Goal: Task Accomplishment & Management: Manage account settings

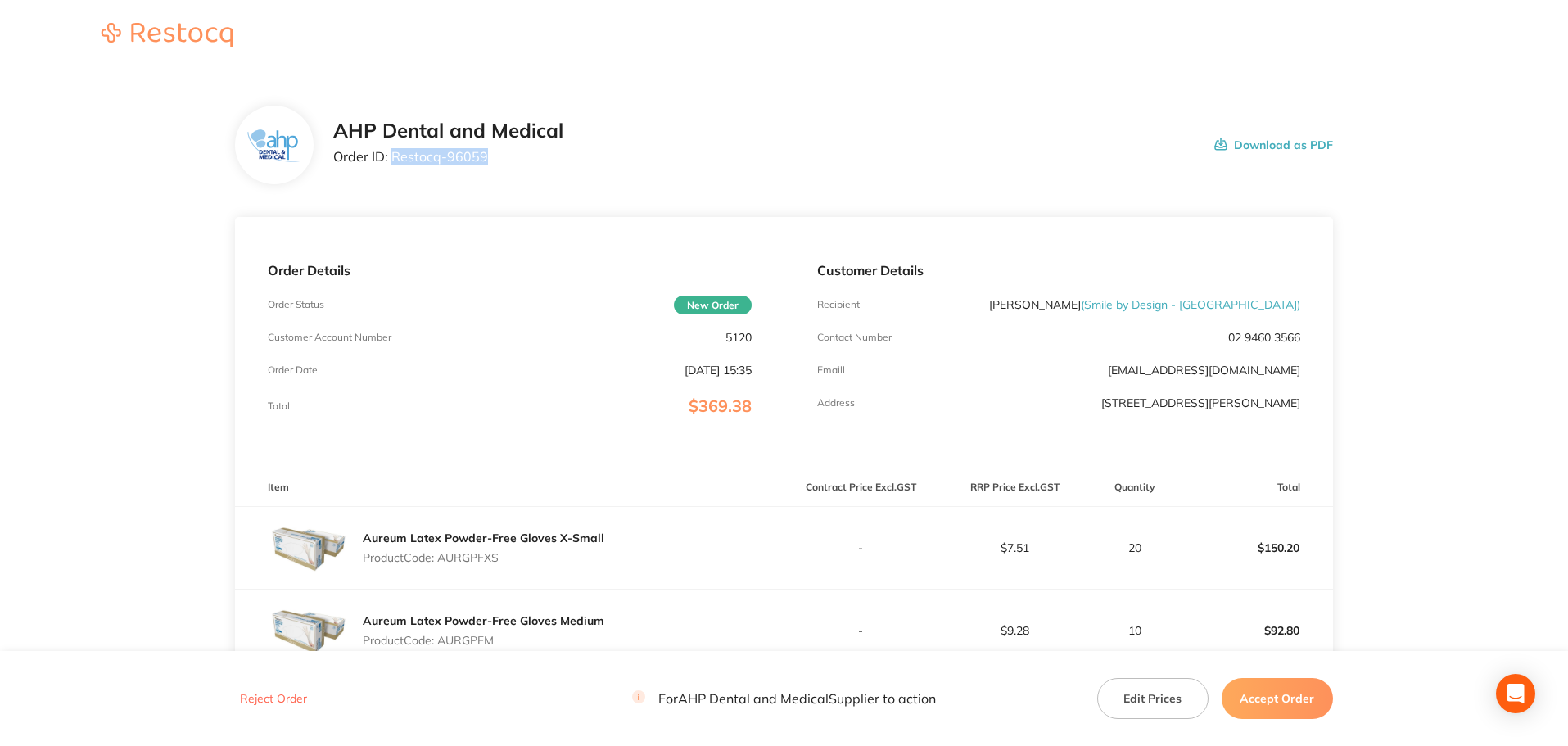
drag, startPoint x: 486, startPoint y: 155, endPoint x: 393, endPoint y: 155, distance: 93.0
click at [393, 155] on p "Order ID: Restocq- 96059" at bounding box center [448, 157] width 230 height 15
copy p "Restocq- 96059"
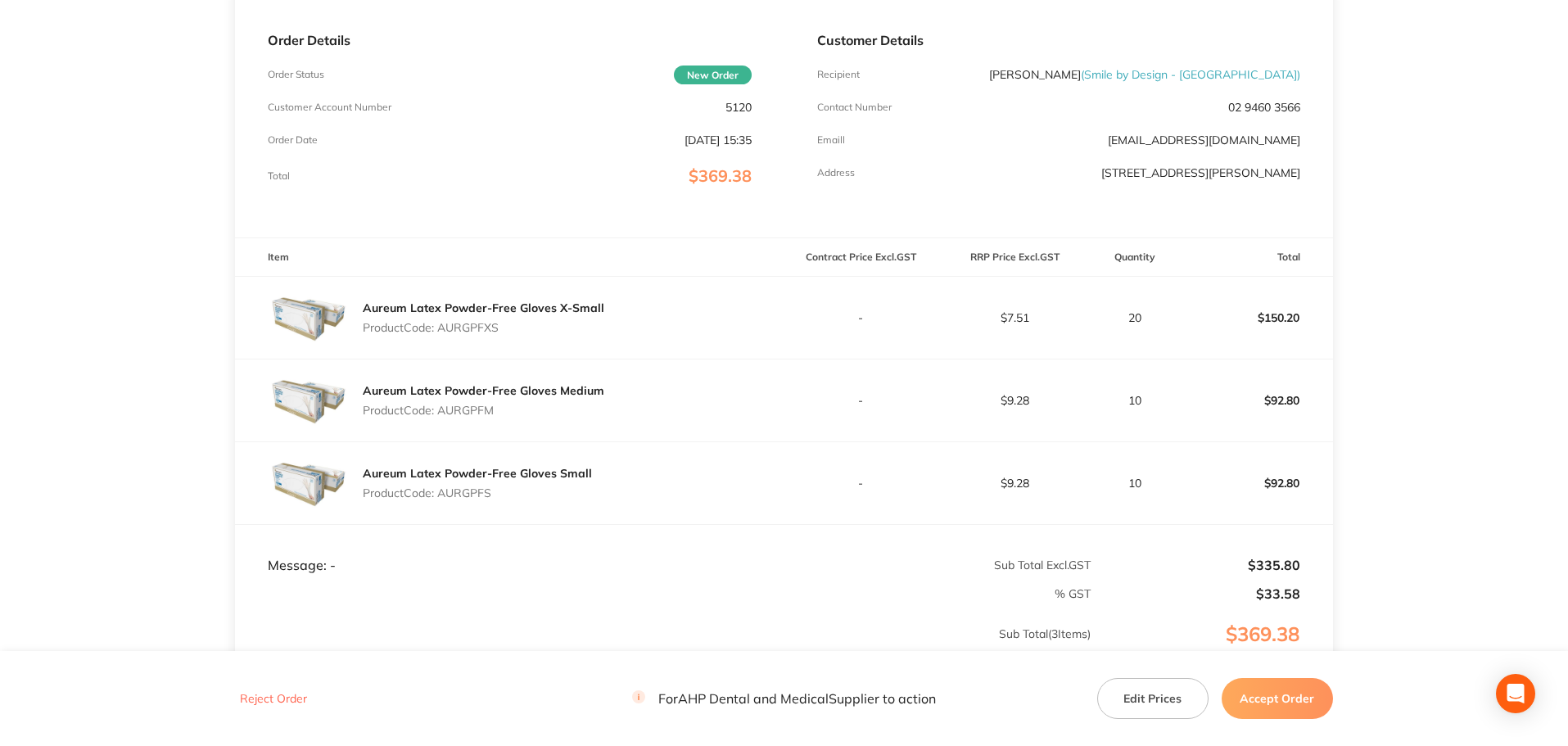
scroll to position [245, 0]
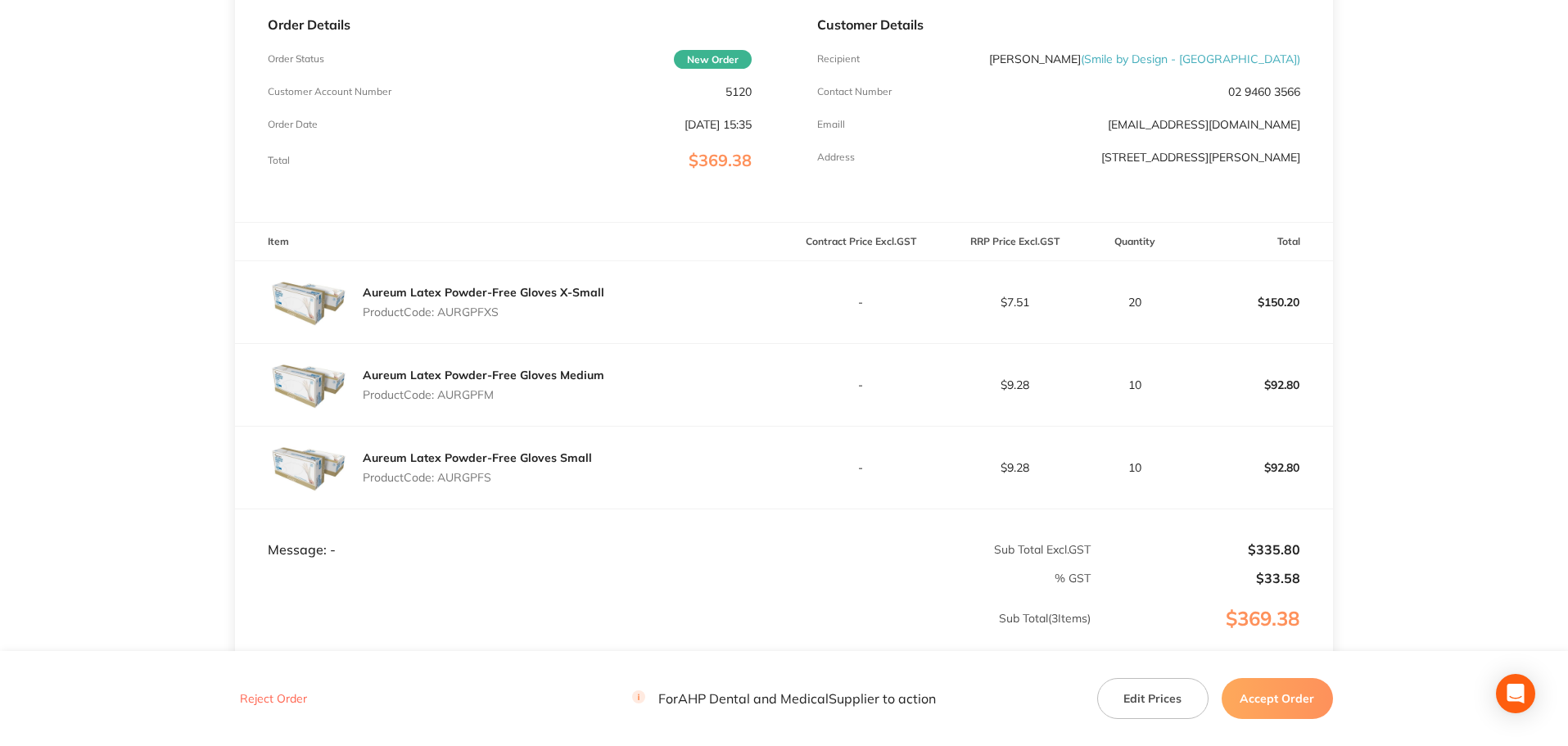
click at [118, 433] on main "AHP Dental and Medical Order ID: Restocq- 96059 Download as PDF Order Details O…" at bounding box center [784, 321] width 1568 height 987
click at [1261, 691] on button "Accept Order" at bounding box center [1278, 698] width 112 height 41
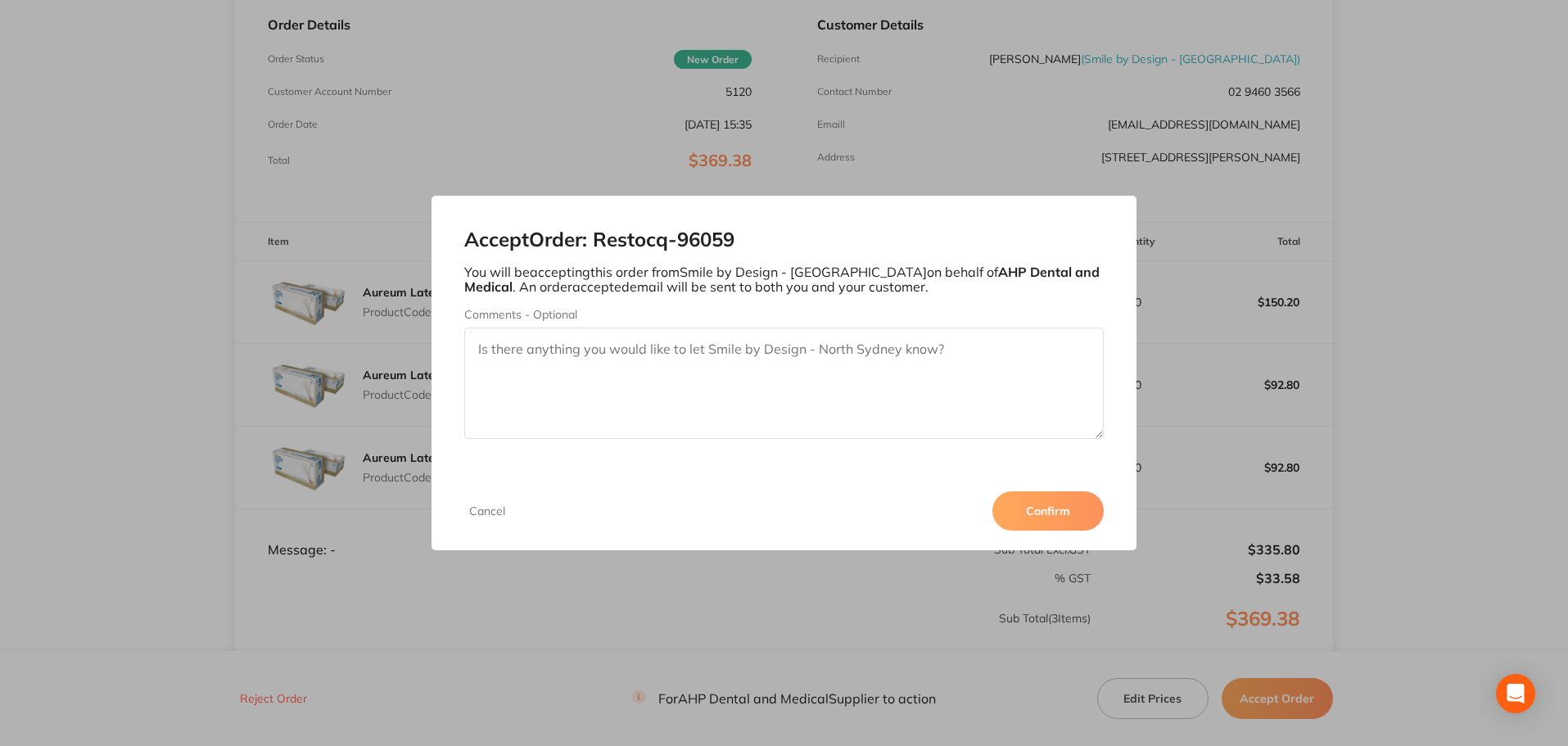
click at [1052, 502] on button "Confirm" at bounding box center [1049, 511] width 112 height 39
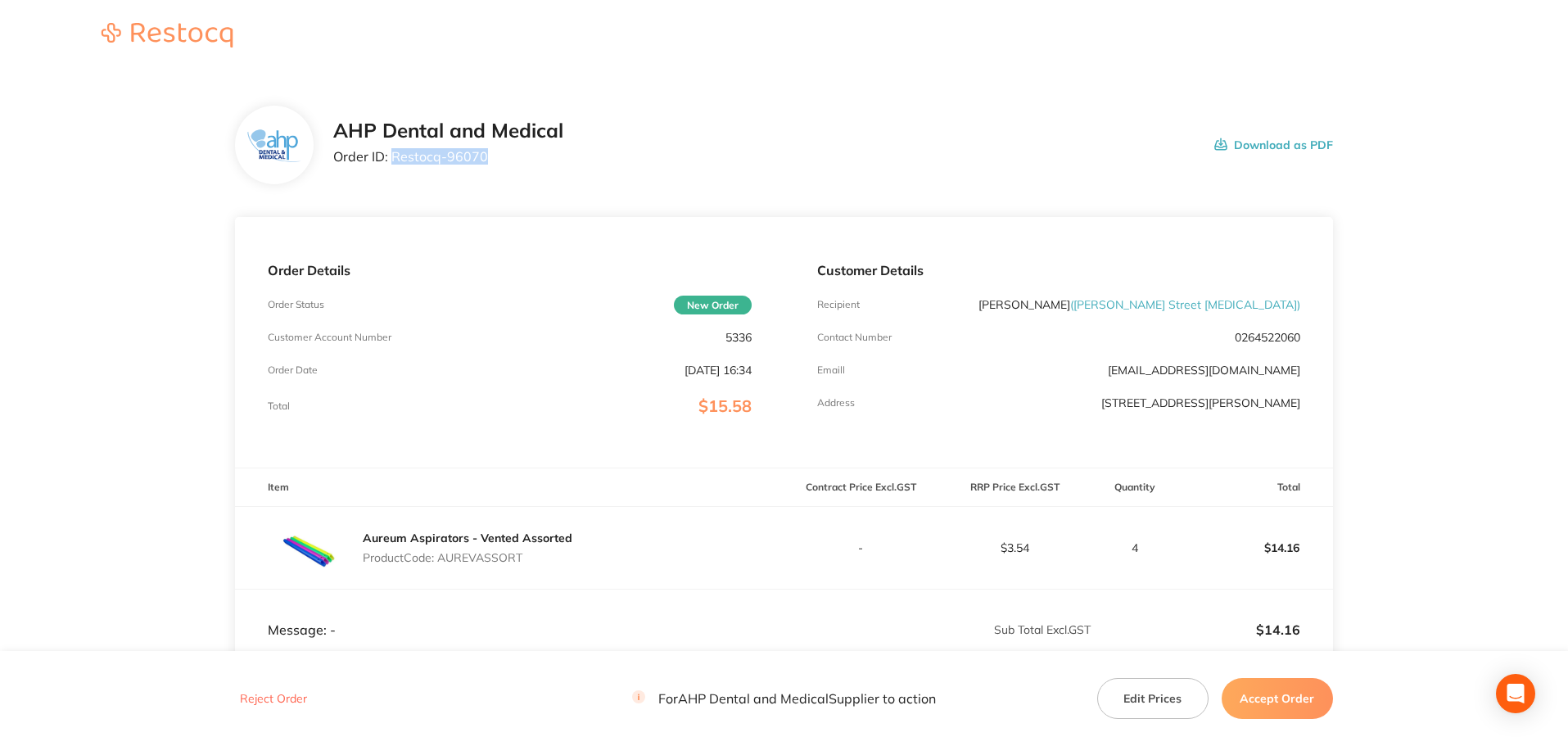
drag, startPoint x: 485, startPoint y: 163, endPoint x: 392, endPoint y: 155, distance: 93.3
click at [392, 155] on p "Order ID: Restocq- 96070" at bounding box center [448, 157] width 230 height 15
copy p "Restocq- 96070"
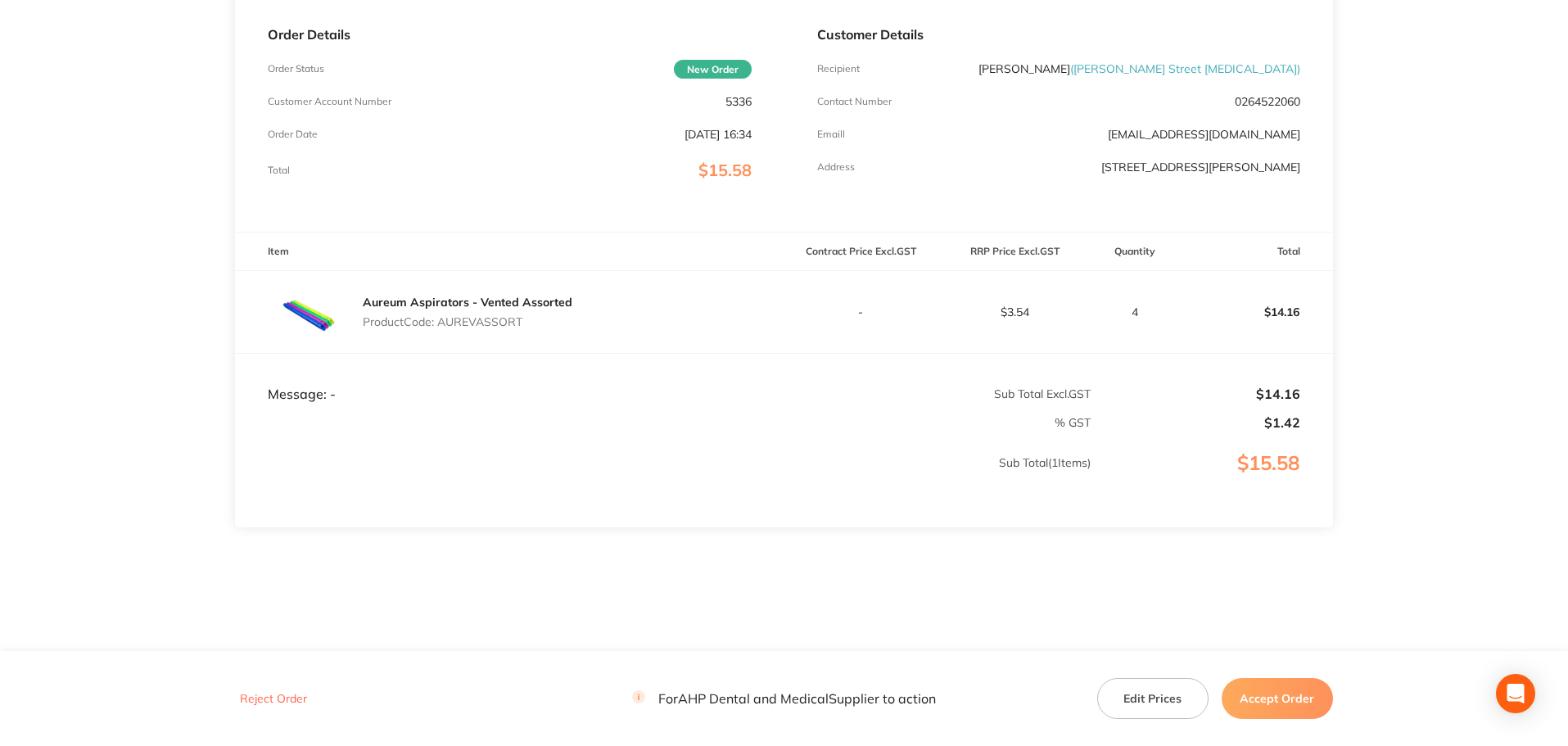
scroll to position [243, 0]
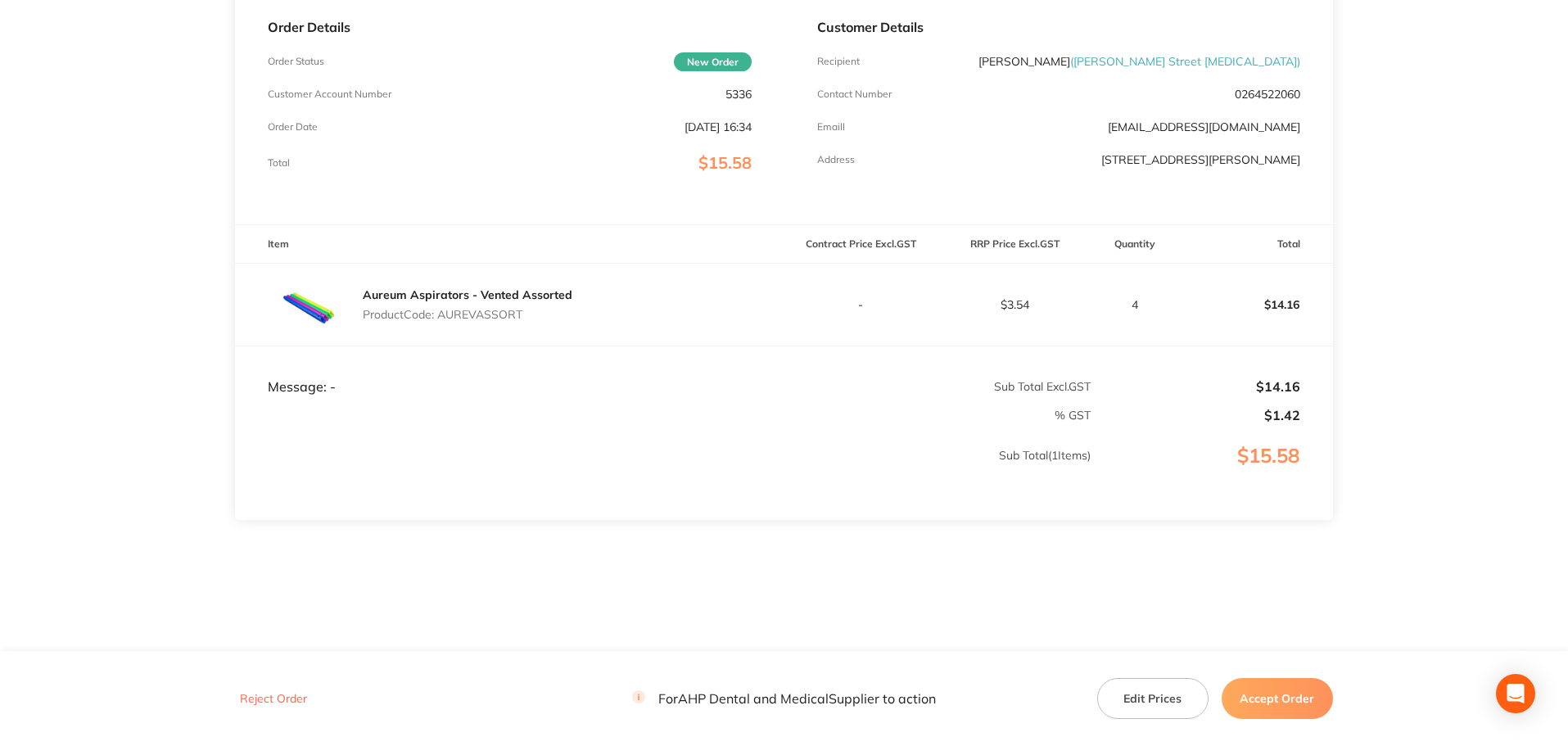
click at [1305, 694] on button "Accept Order" at bounding box center [1278, 698] width 112 height 41
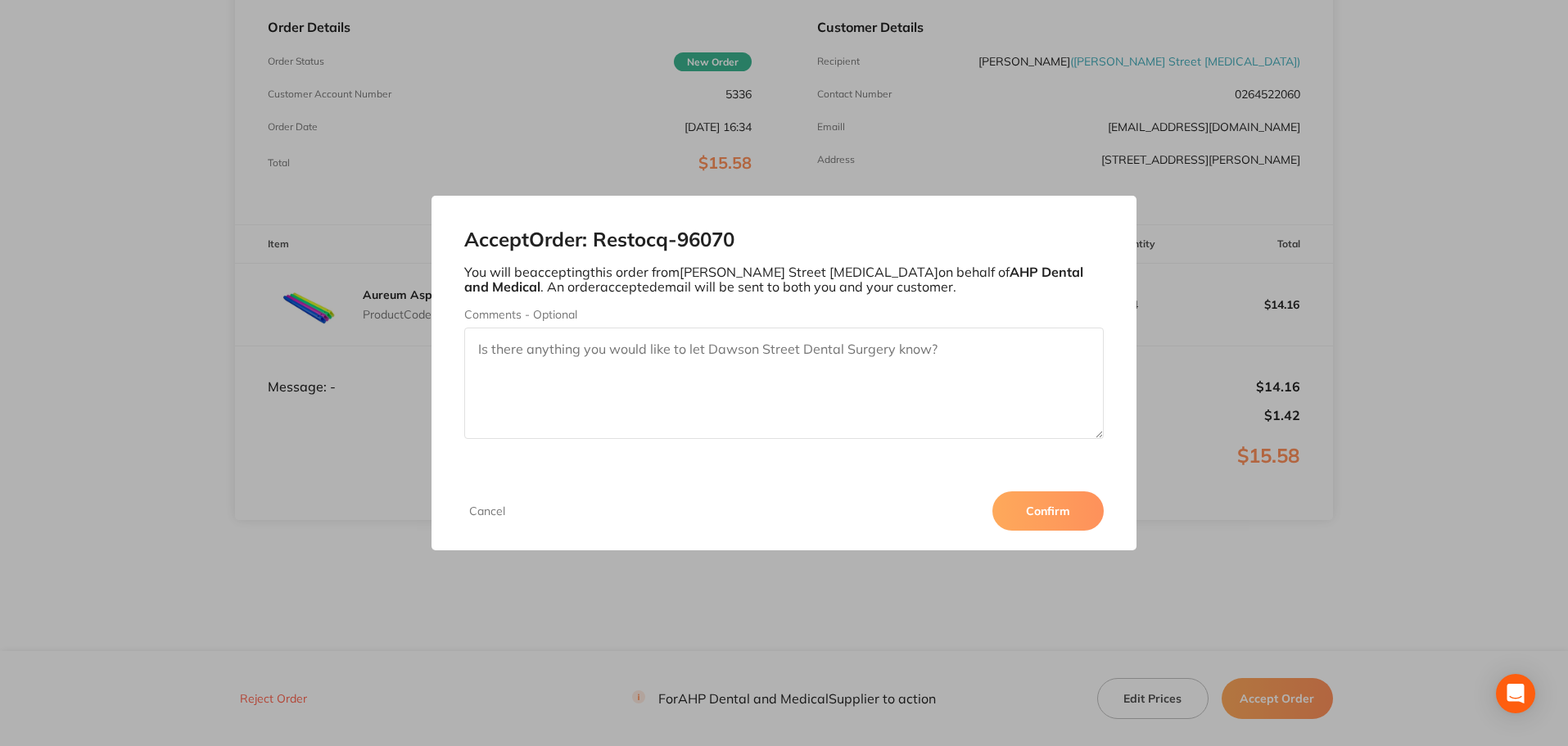
click at [1050, 505] on button "Confirm" at bounding box center [1049, 511] width 112 height 39
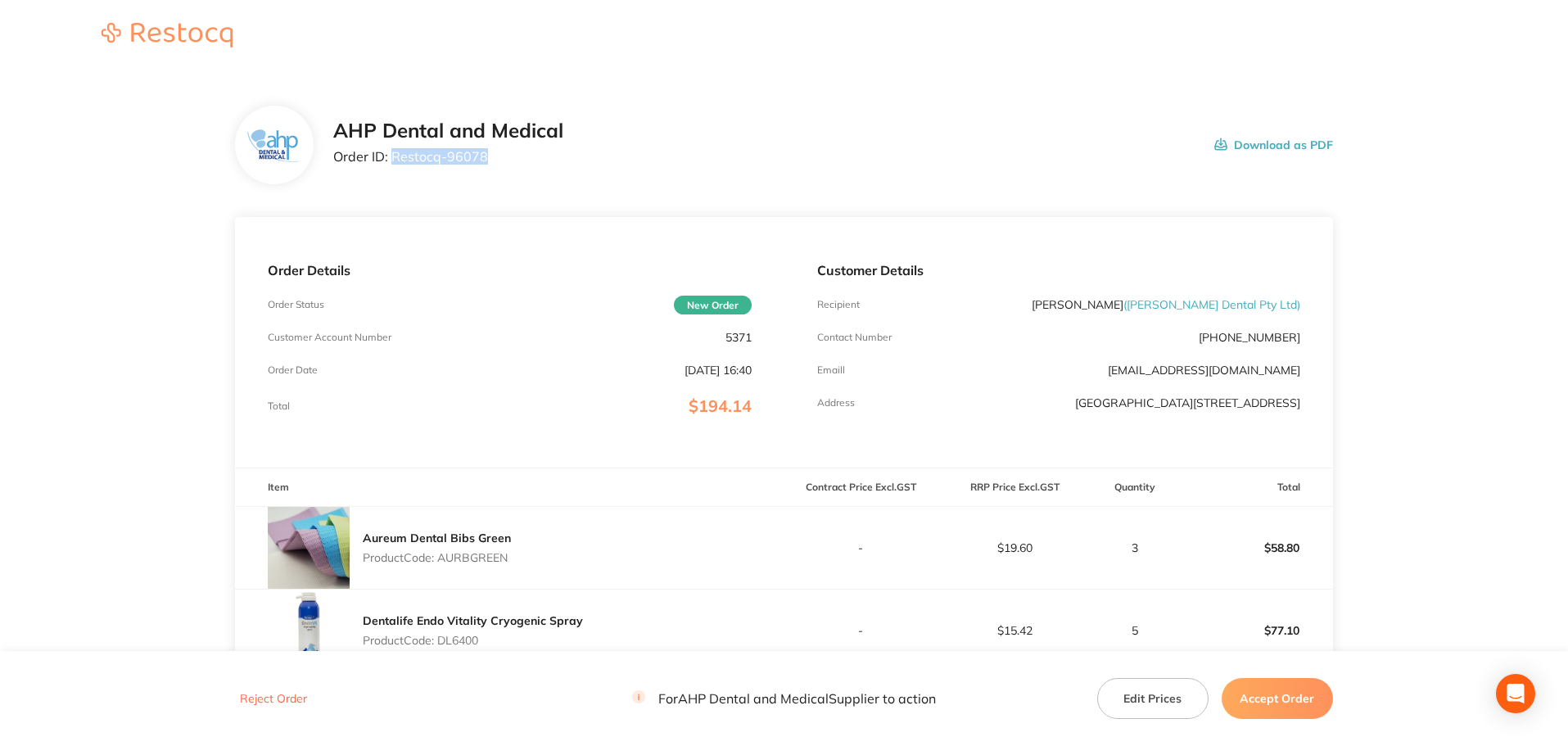
drag, startPoint x: 487, startPoint y: 154, endPoint x: 393, endPoint y: 154, distance: 94.0
click at [393, 154] on p "Order ID: Restocq- 96078" at bounding box center [448, 157] width 230 height 15
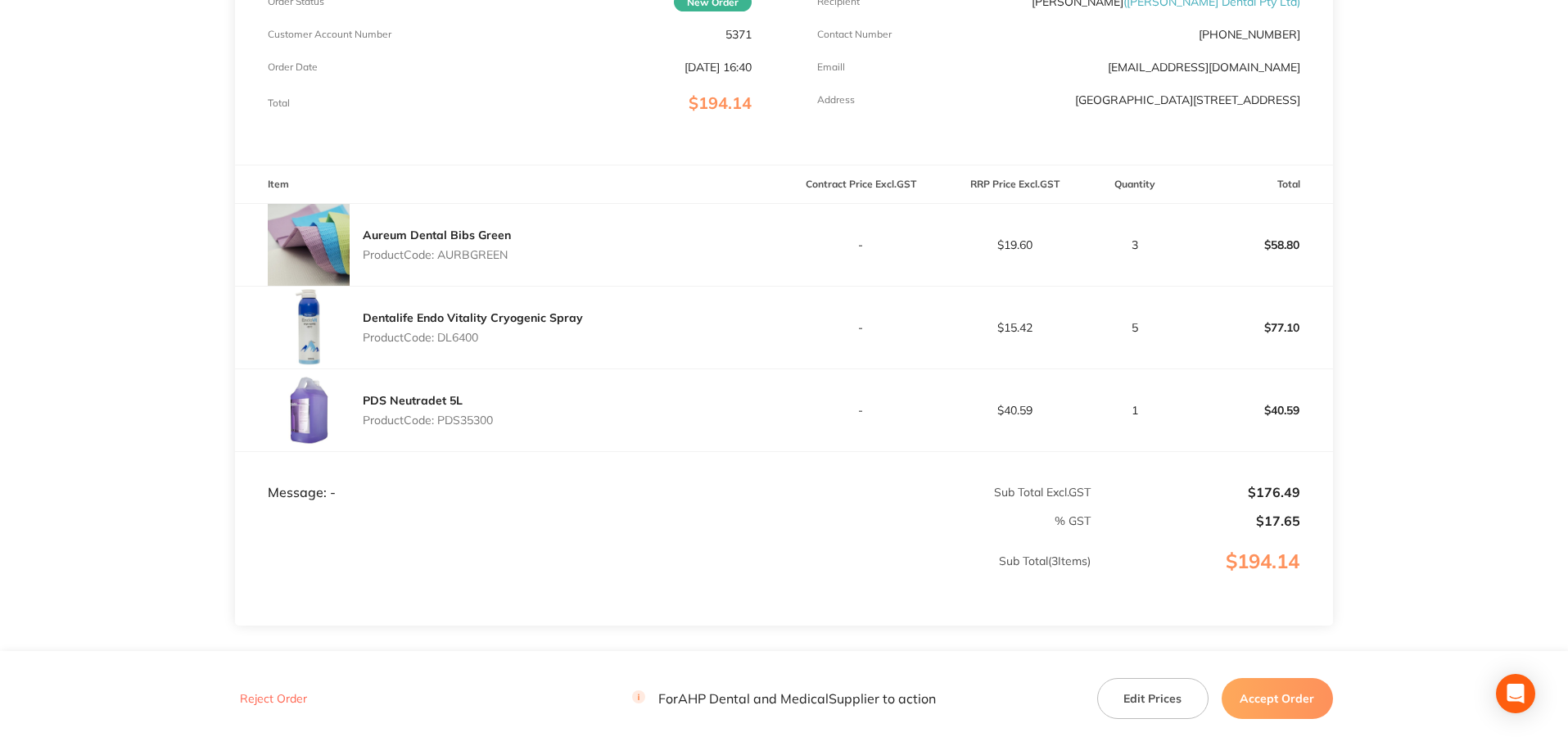
scroll to position [328, 0]
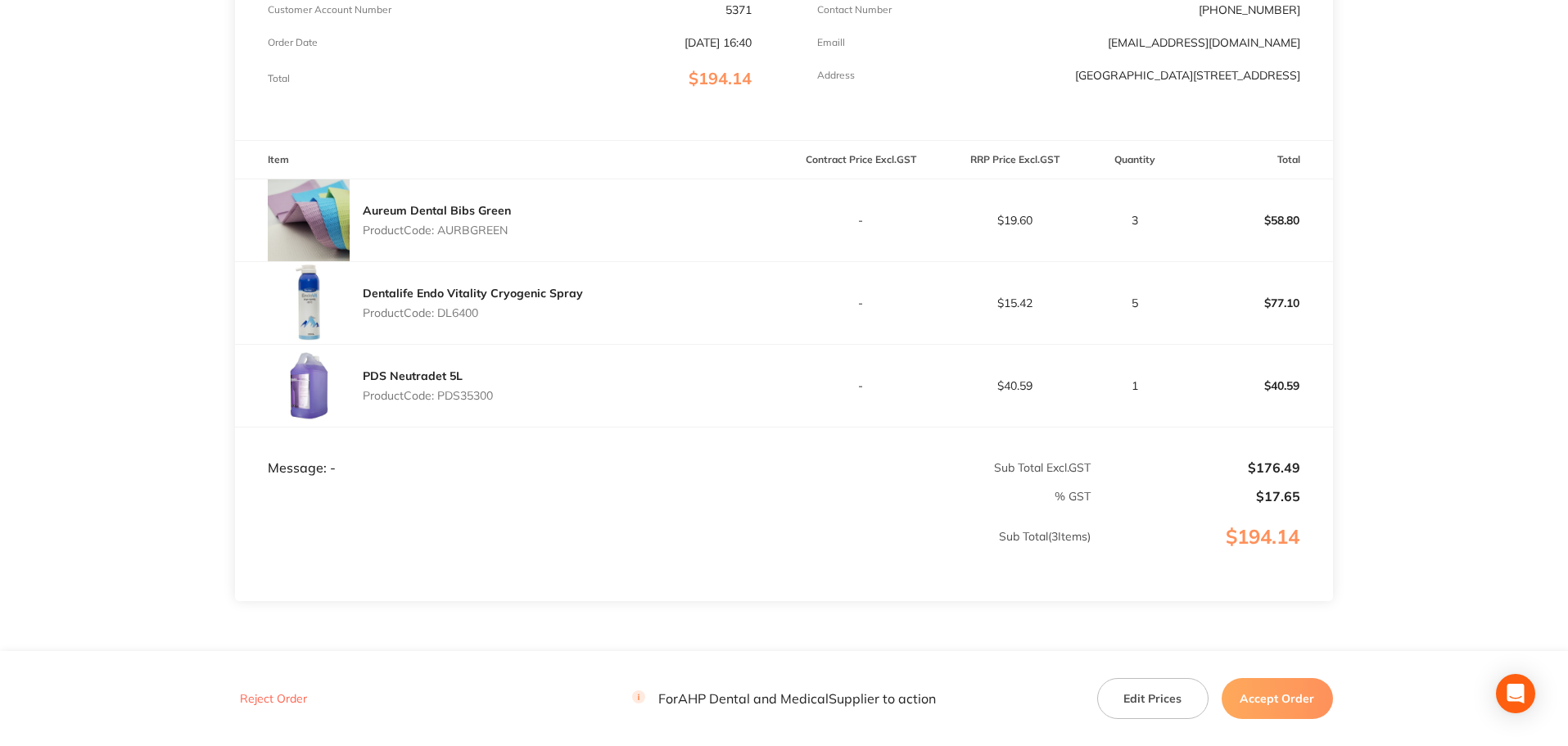
click at [1312, 700] on button "Accept Order" at bounding box center [1278, 698] width 112 height 41
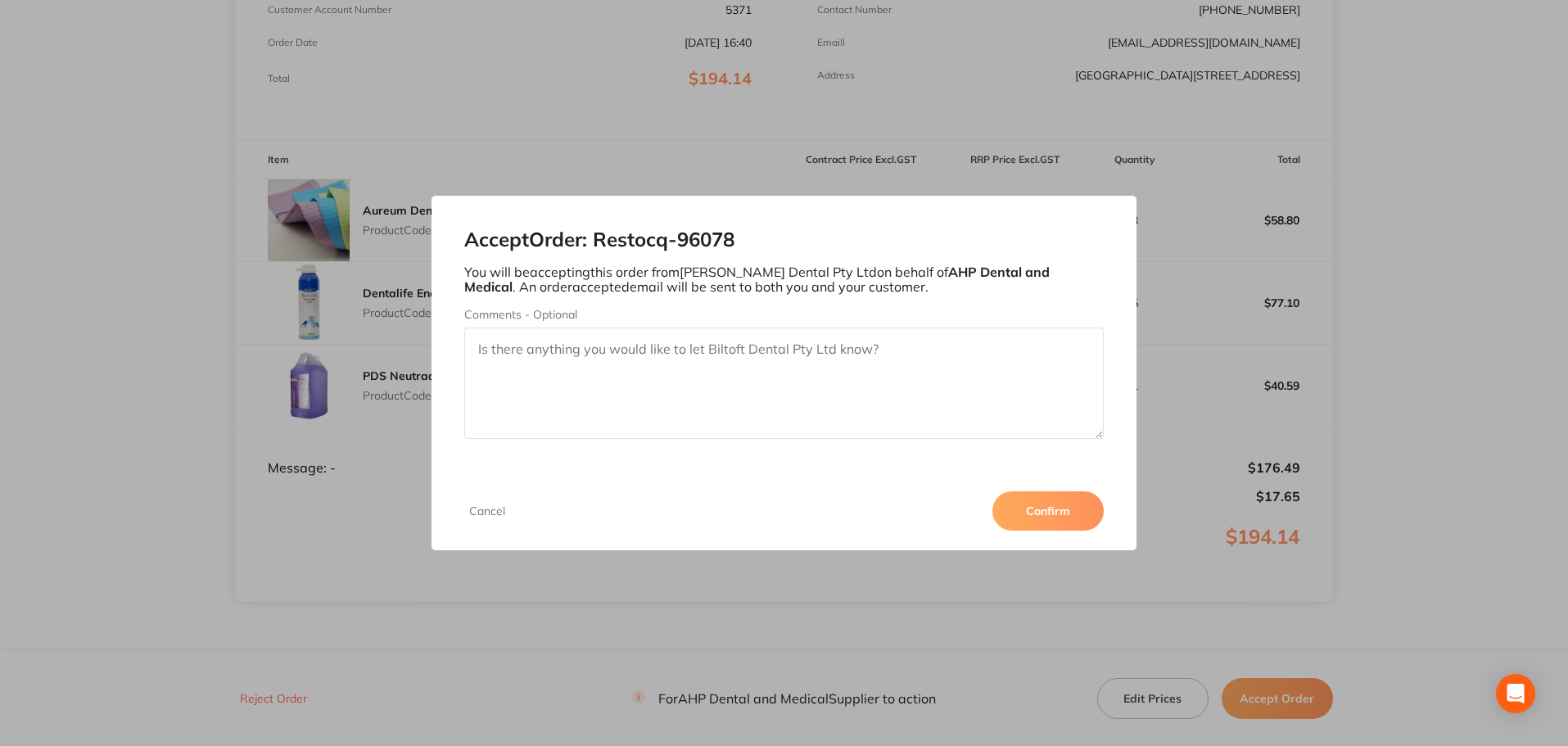
click at [1066, 512] on button "Confirm" at bounding box center [1049, 511] width 112 height 39
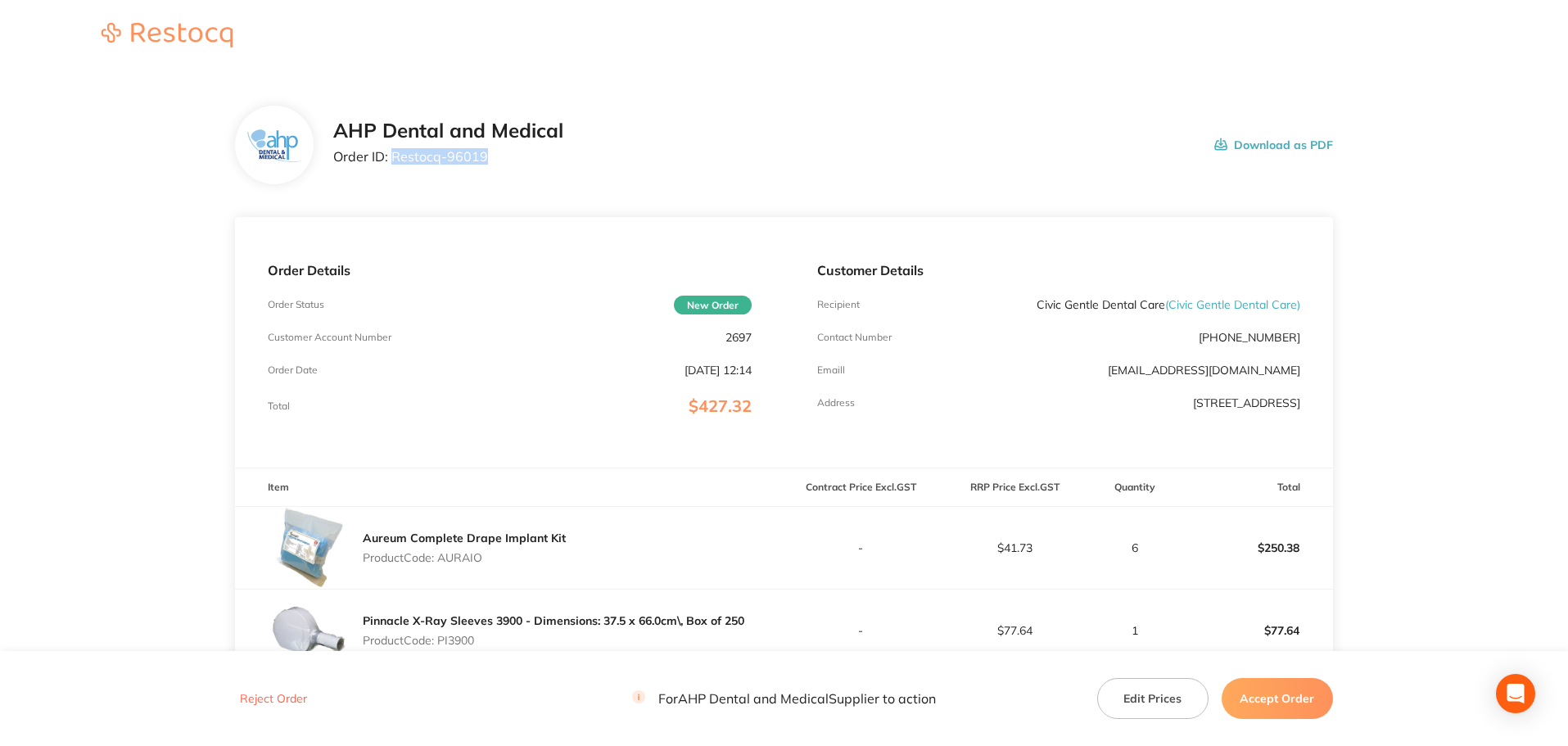
drag, startPoint x: 486, startPoint y: 163, endPoint x: 393, endPoint y: 156, distance: 93.3
click at [393, 156] on p "Order ID: Restocq- 96019" at bounding box center [448, 157] width 230 height 15
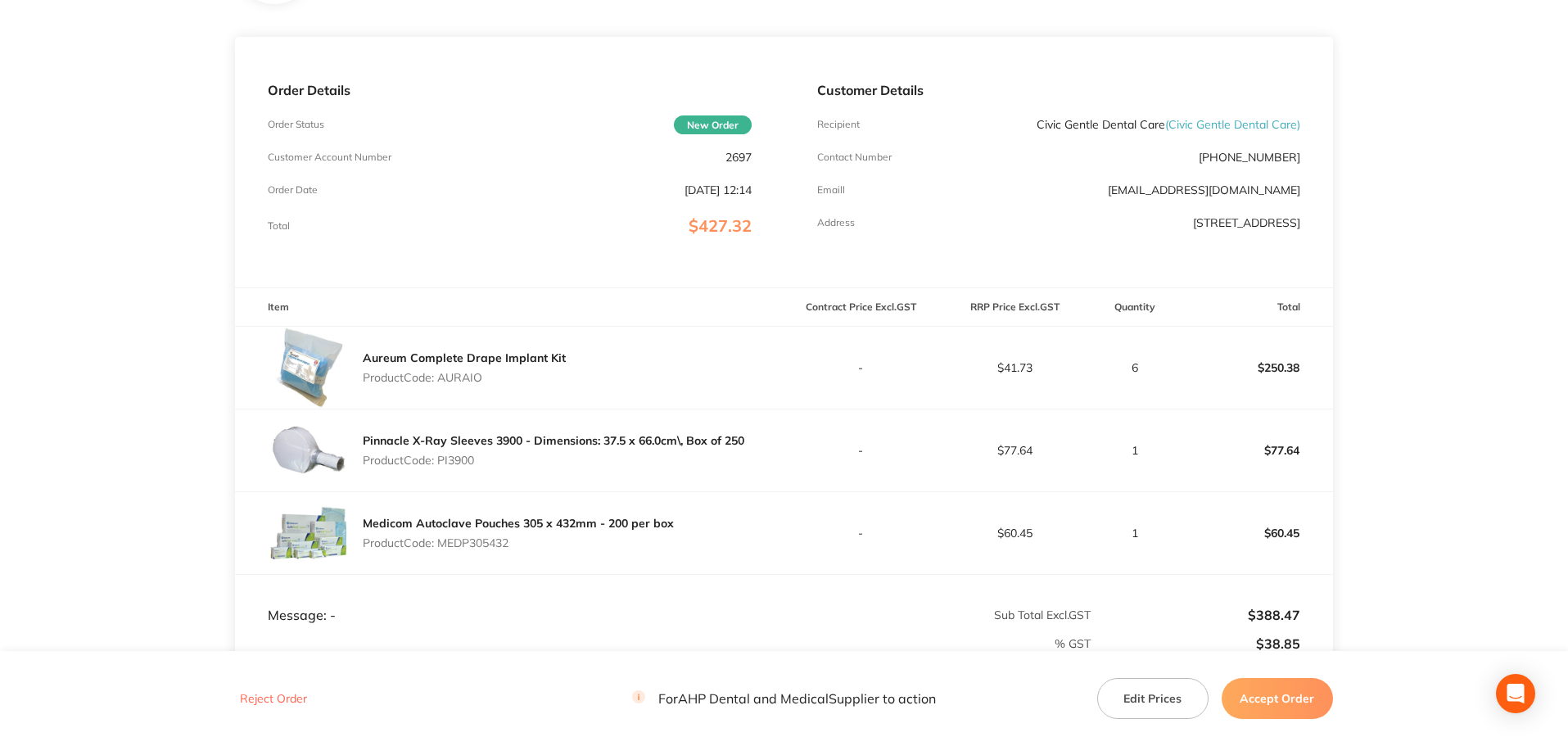
scroll to position [245, 0]
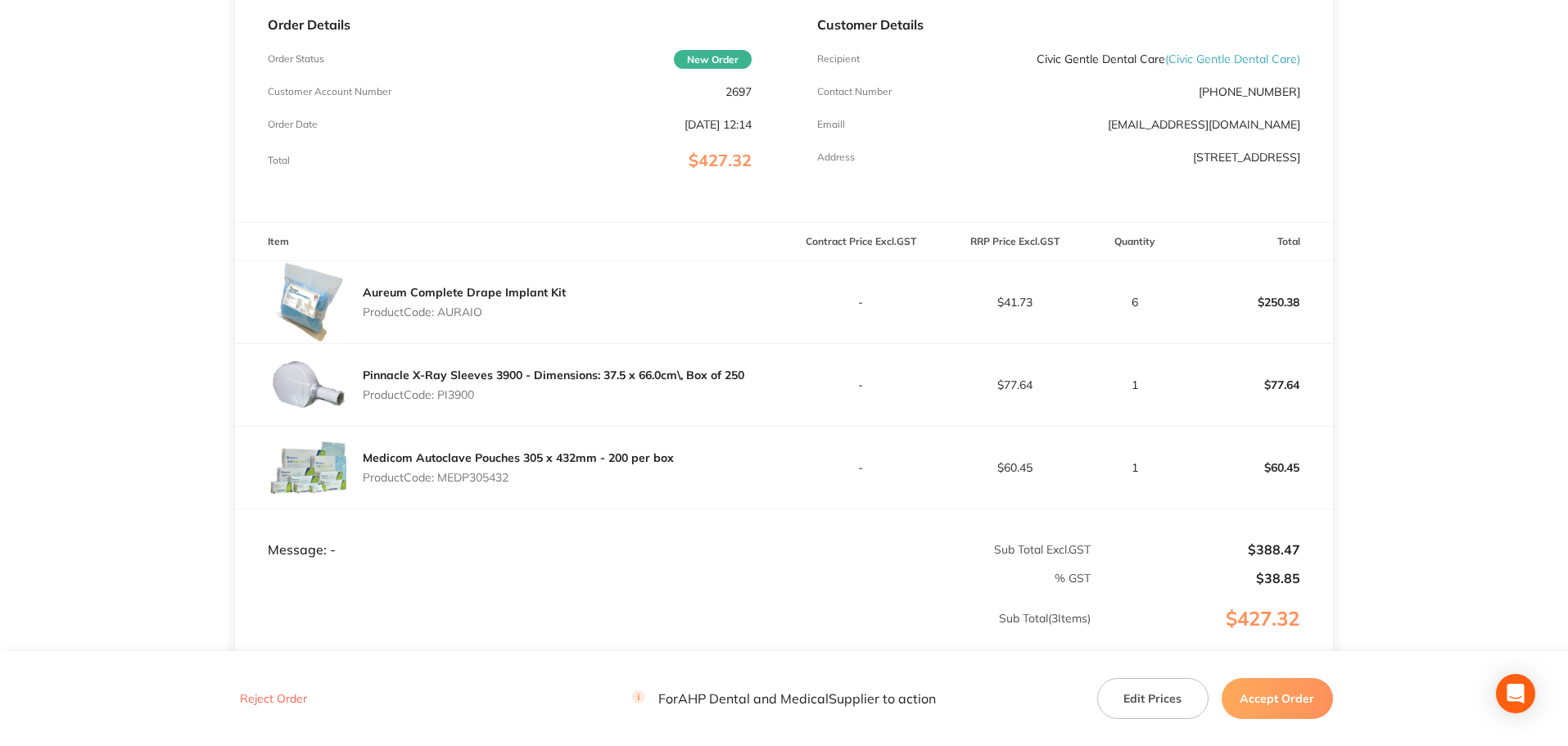
click at [1322, 701] on button "Accept Order" at bounding box center [1278, 698] width 112 height 41
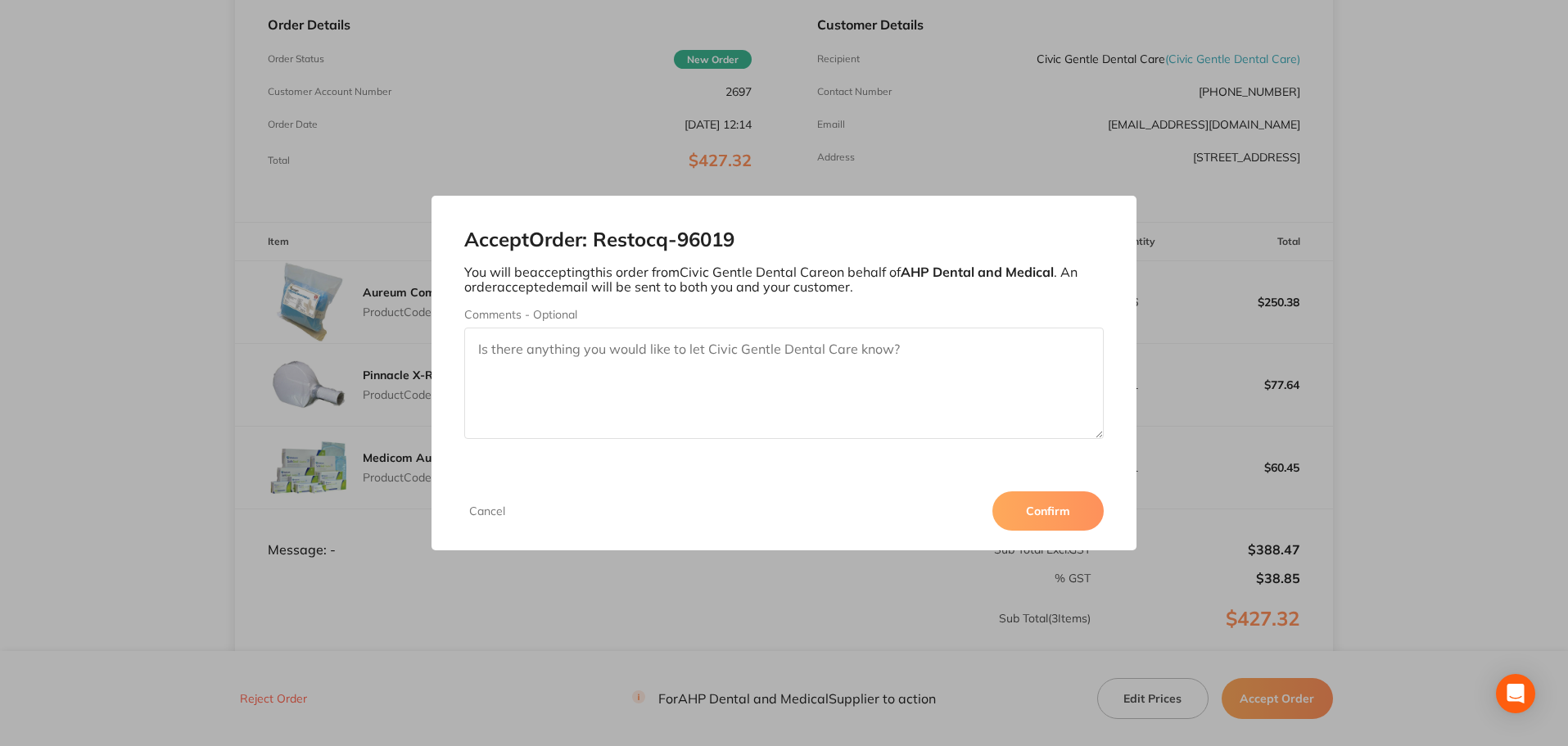
click at [1082, 506] on button "Confirm" at bounding box center [1049, 511] width 112 height 39
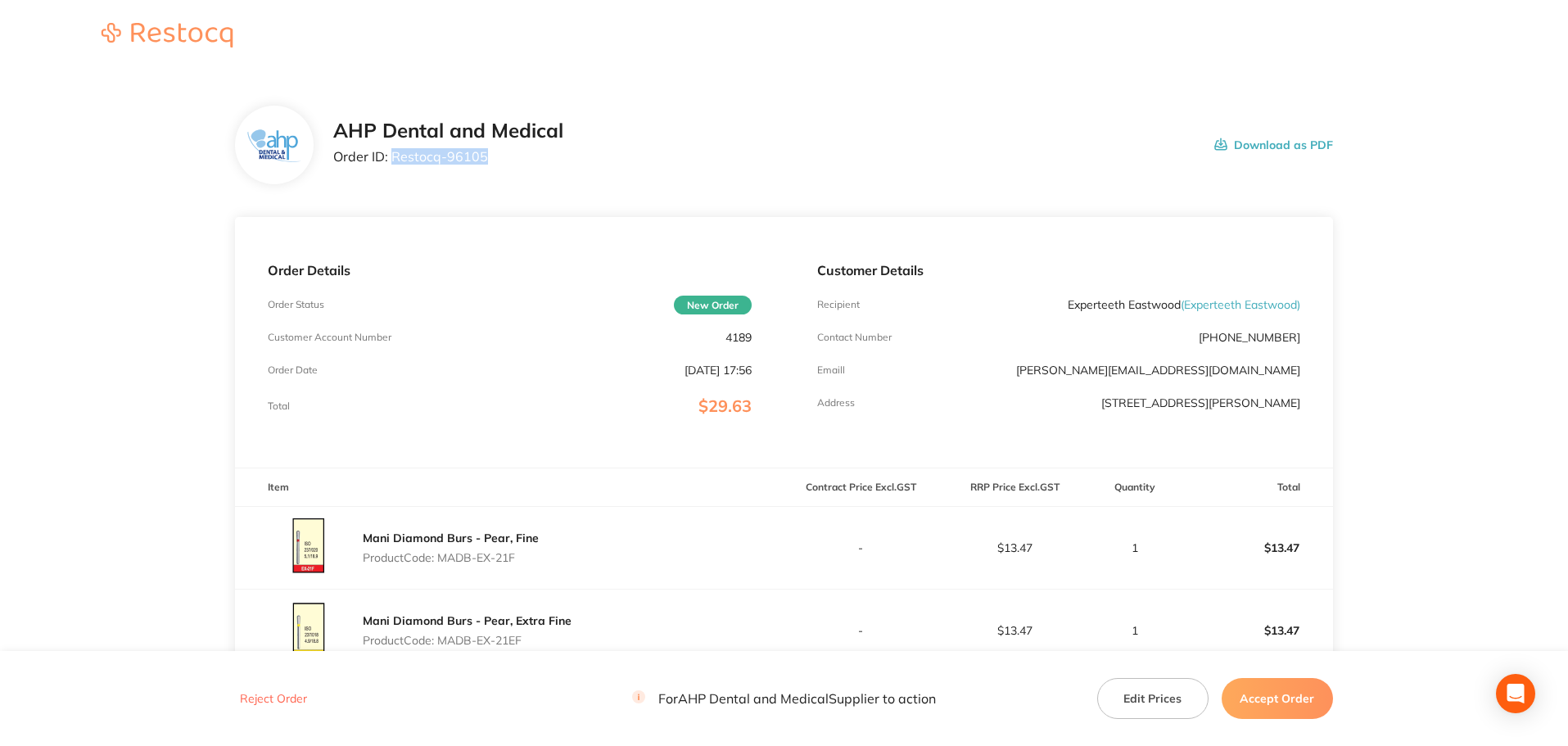
drag, startPoint x: 460, startPoint y: 153, endPoint x: 393, endPoint y: 152, distance: 67.0
click at [393, 152] on p "Order ID: Restocq- 96105" at bounding box center [448, 157] width 230 height 15
drag, startPoint x: 515, startPoint y: 558, endPoint x: 444, endPoint y: 554, distance: 71.1
click at [444, 554] on p "Product Code: MADB-EX-21F" at bounding box center [451, 558] width 176 height 13
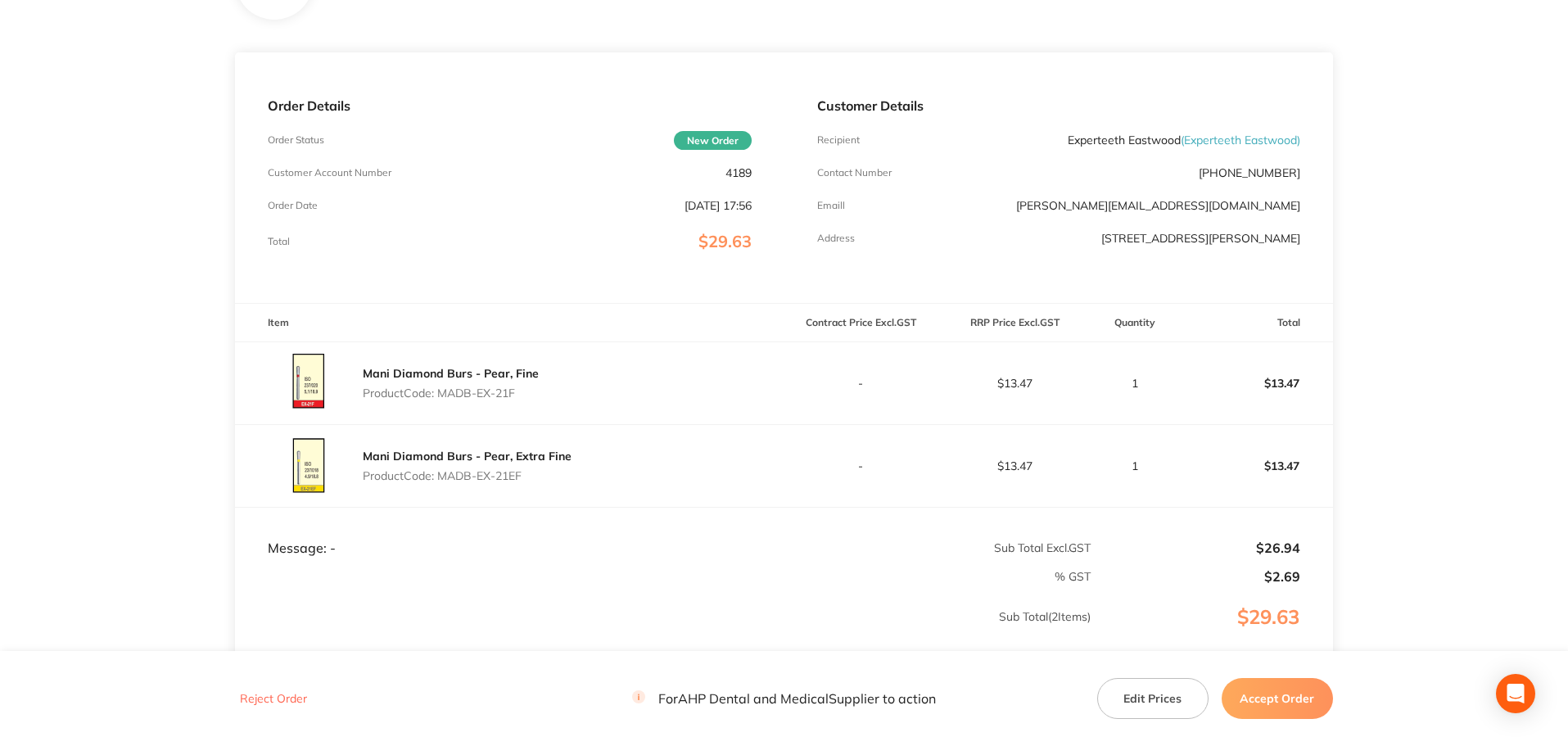
scroll to position [245, 0]
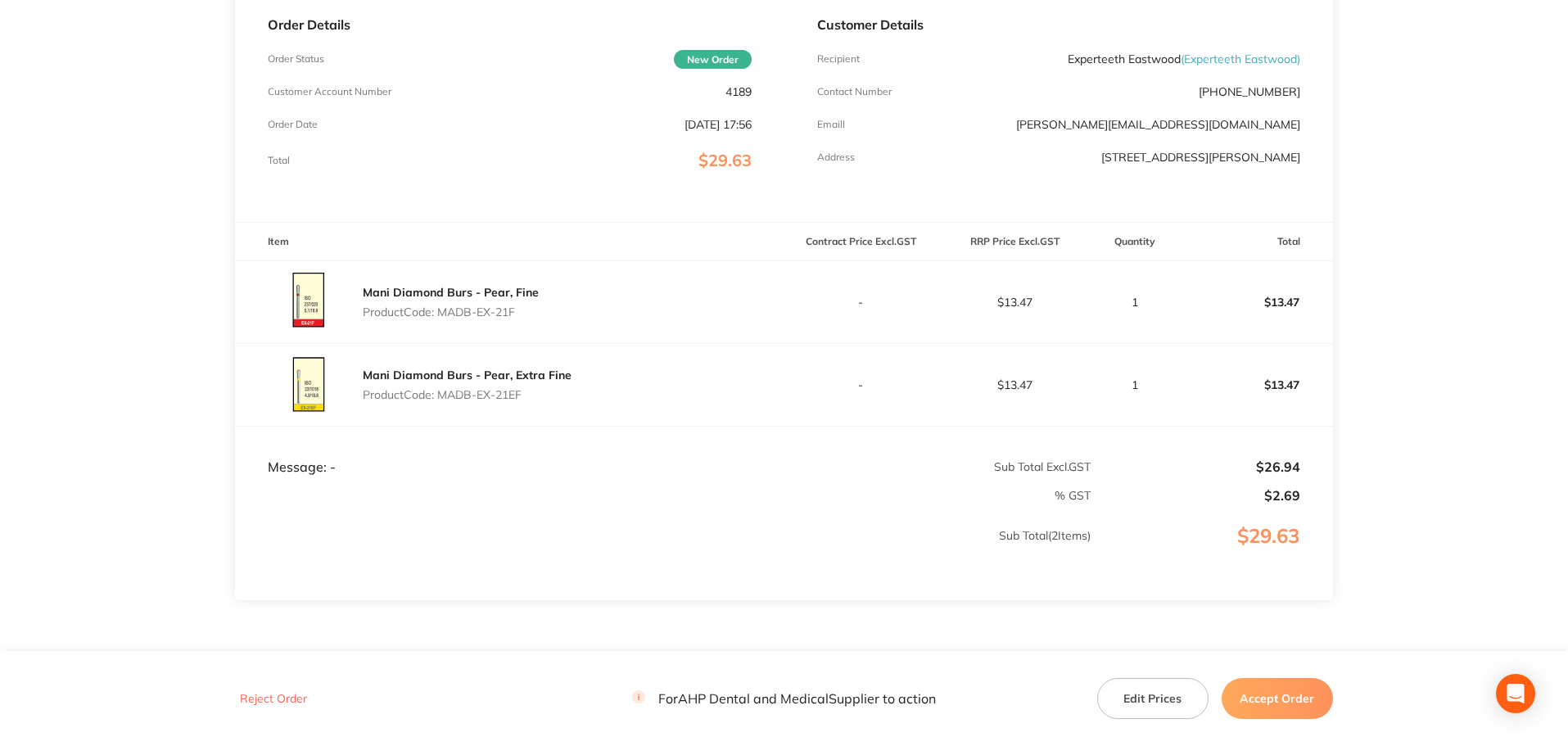
drag, startPoint x: 538, startPoint y: 394, endPoint x: 445, endPoint y: 397, distance: 93.0
click at [445, 397] on p "Product Code: MADB-EX-21EF" at bounding box center [468, 394] width 209 height 13
copy p "MADB-EX-21EF"
click at [1300, 700] on button "Accept Order" at bounding box center [1278, 698] width 112 height 41
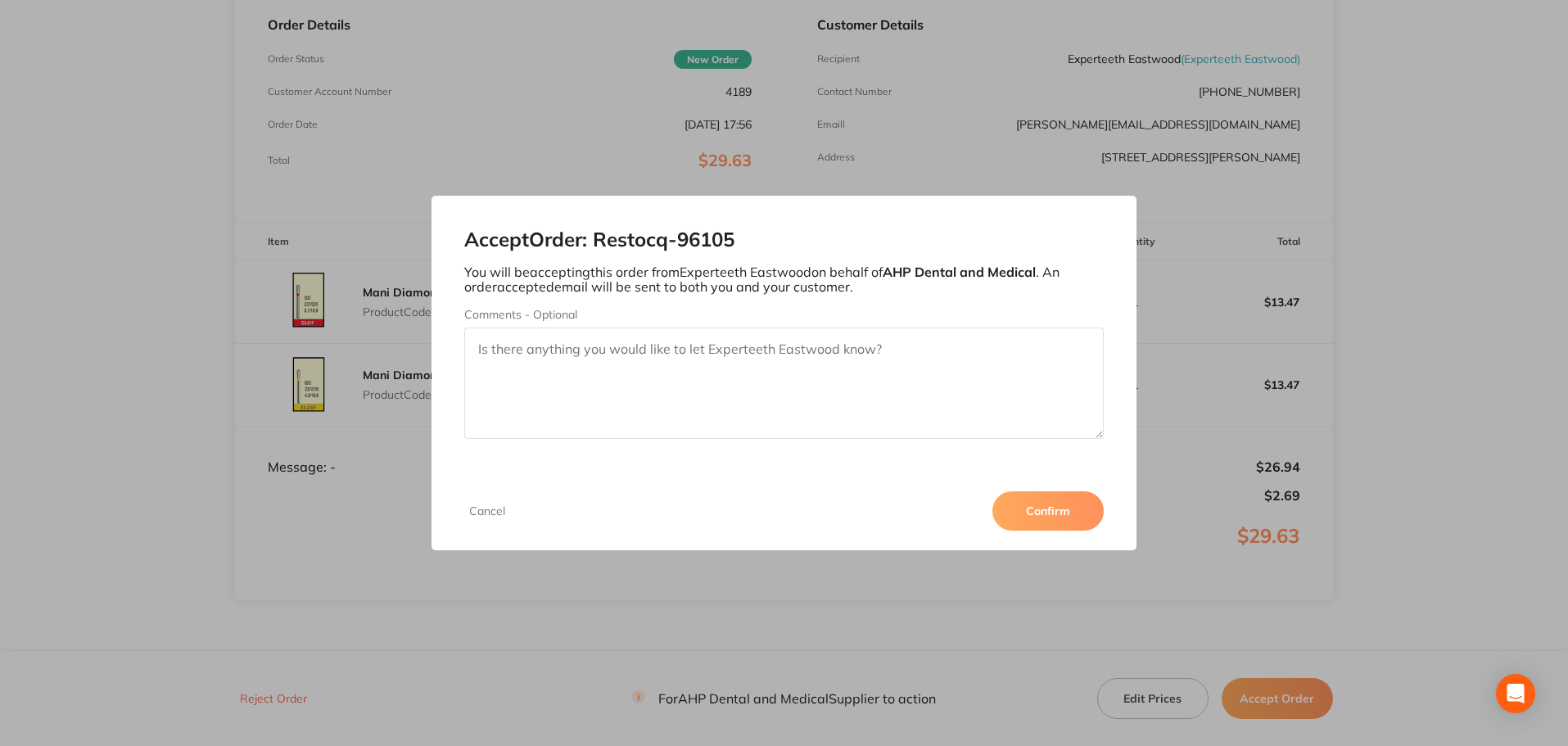
click at [1051, 519] on button "Confirm" at bounding box center [1049, 511] width 112 height 39
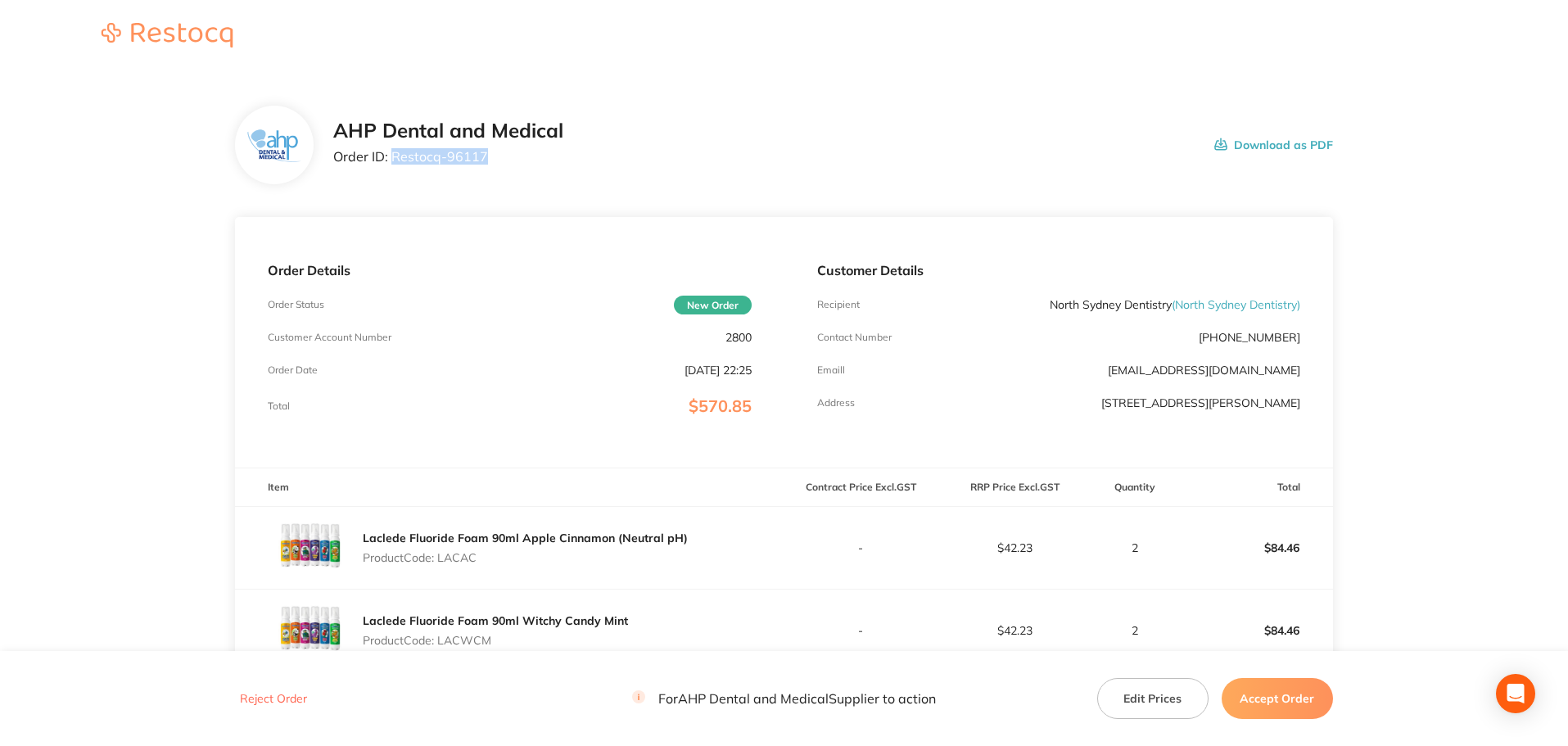
drag, startPoint x: 477, startPoint y: 156, endPoint x: 392, endPoint y: 151, distance: 85.1
click at [392, 151] on p "Order ID: Restocq- 96117" at bounding box center [448, 157] width 230 height 15
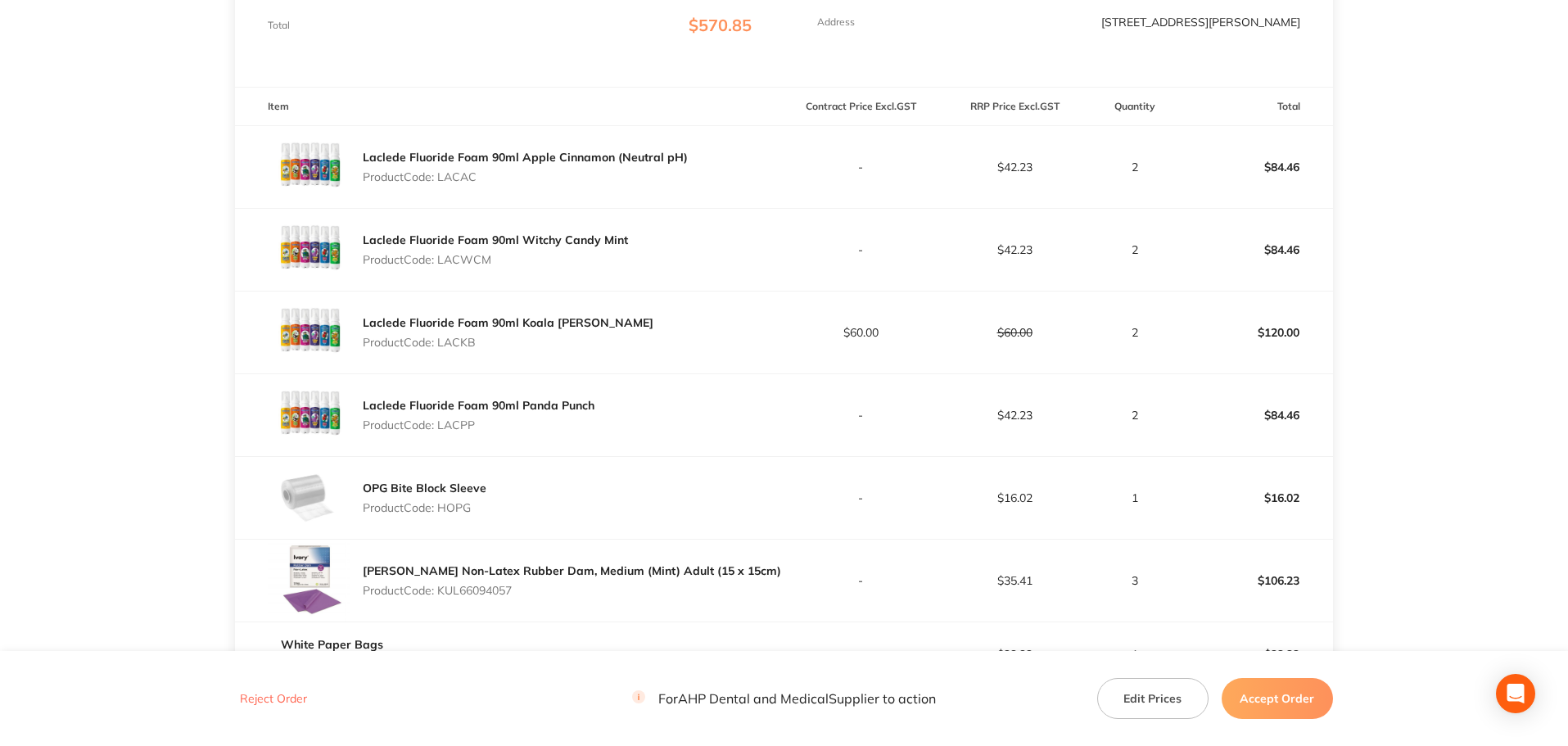
scroll to position [410, 0]
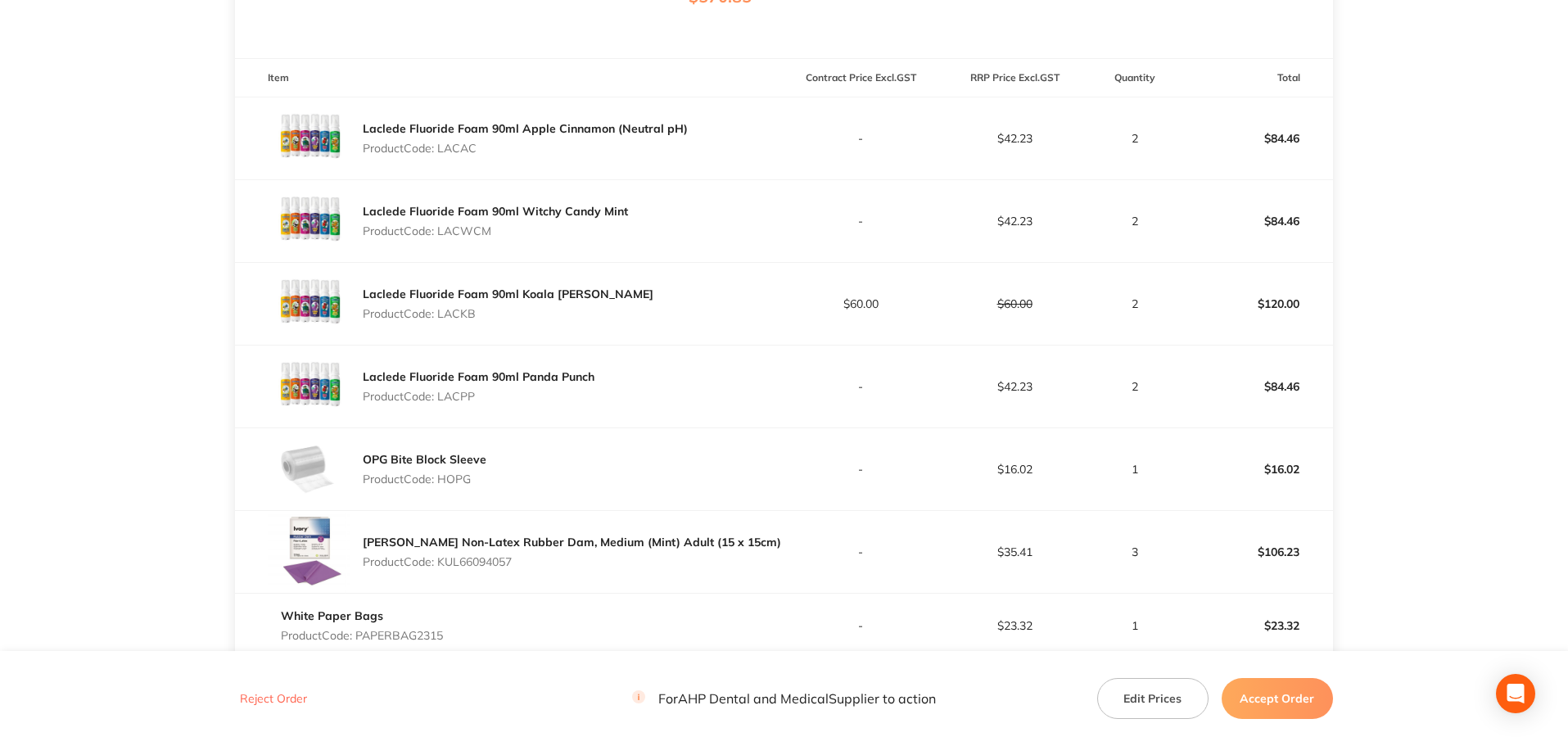
drag, startPoint x: 532, startPoint y: 560, endPoint x: 442, endPoint y: 564, distance: 90.1
click at [442, 564] on p "Product Code: KUL66094057" at bounding box center [572, 561] width 419 height 13
copy p "KUL66094057"
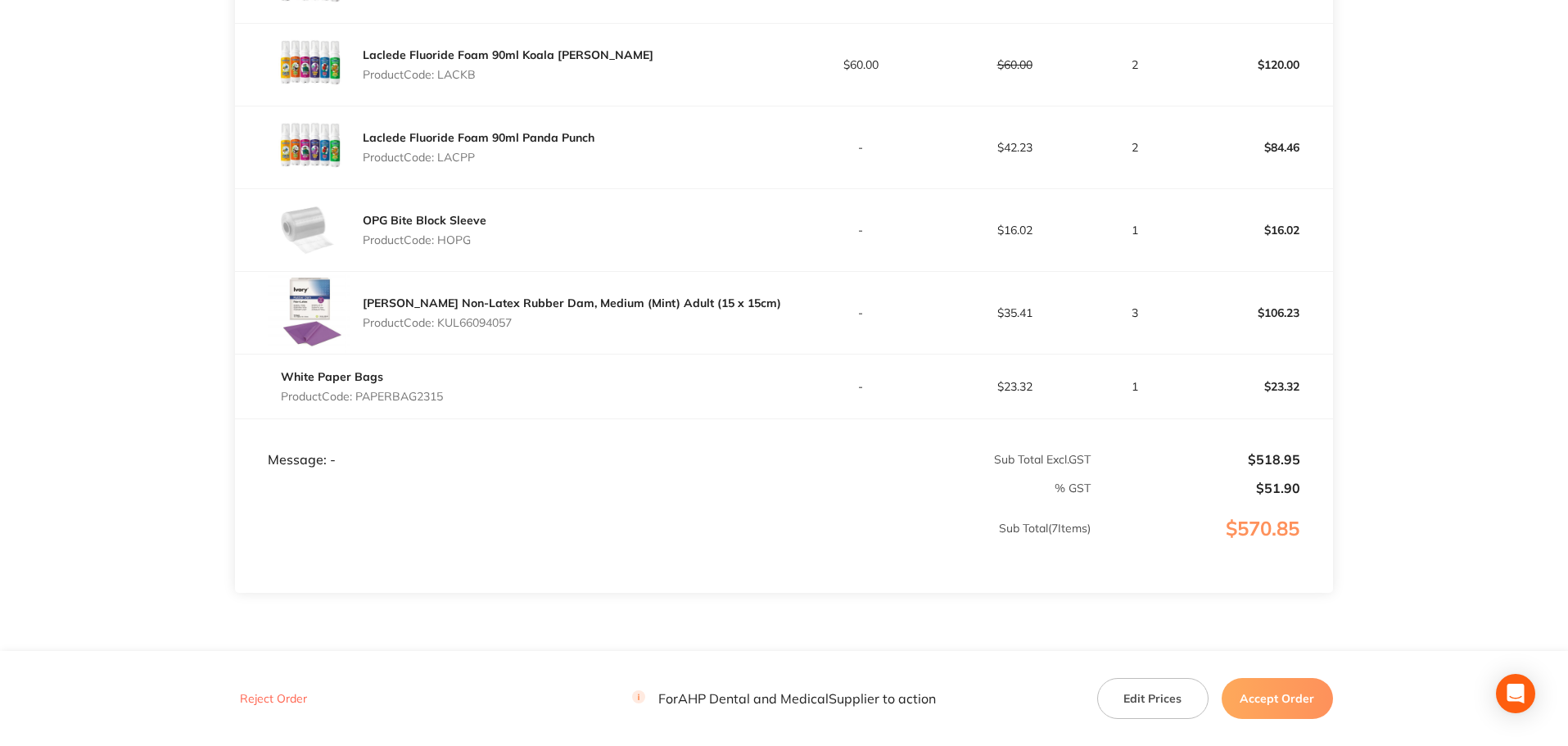
scroll to position [655, 0]
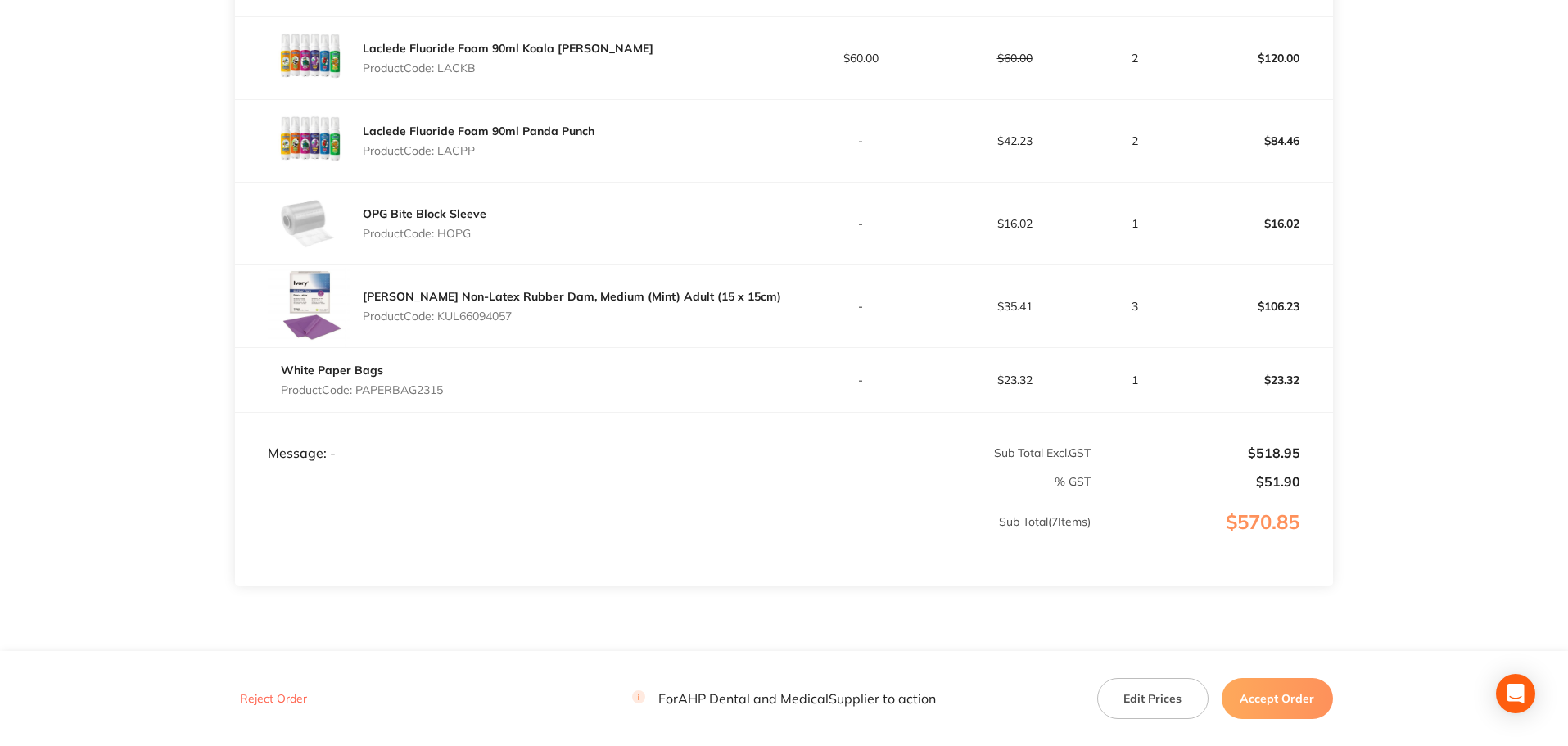
drag, startPoint x: 447, startPoint y: 386, endPoint x: 360, endPoint y: 386, distance: 87.0
click at [360, 386] on p "Product Code: PAPERBAG2315" at bounding box center [362, 390] width 162 height 13
copy p "PAPERBAG2315"
click at [1302, 709] on button "Accept Order" at bounding box center [1278, 698] width 112 height 41
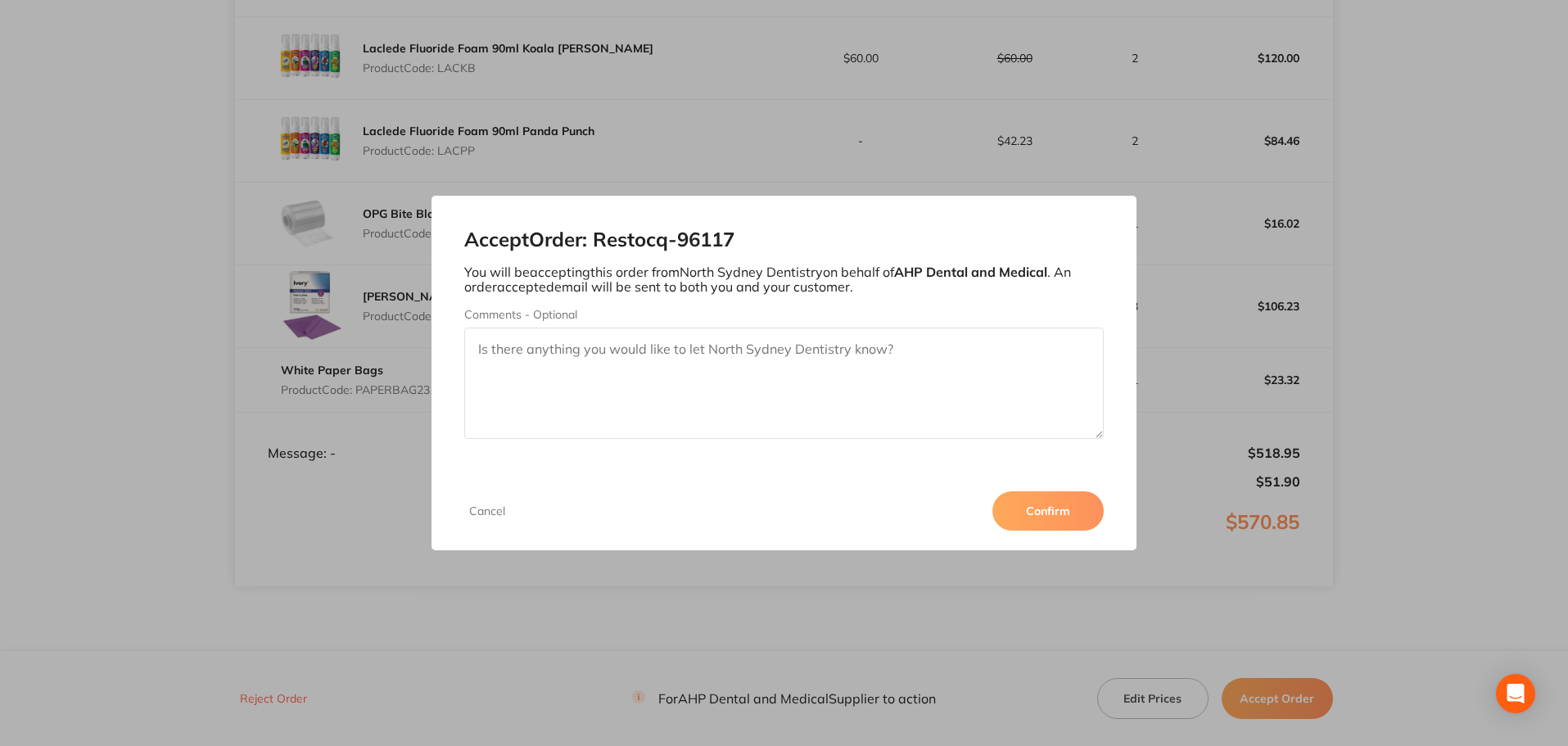
click at [1047, 516] on button "Confirm" at bounding box center [1049, 511] width 112 height 39
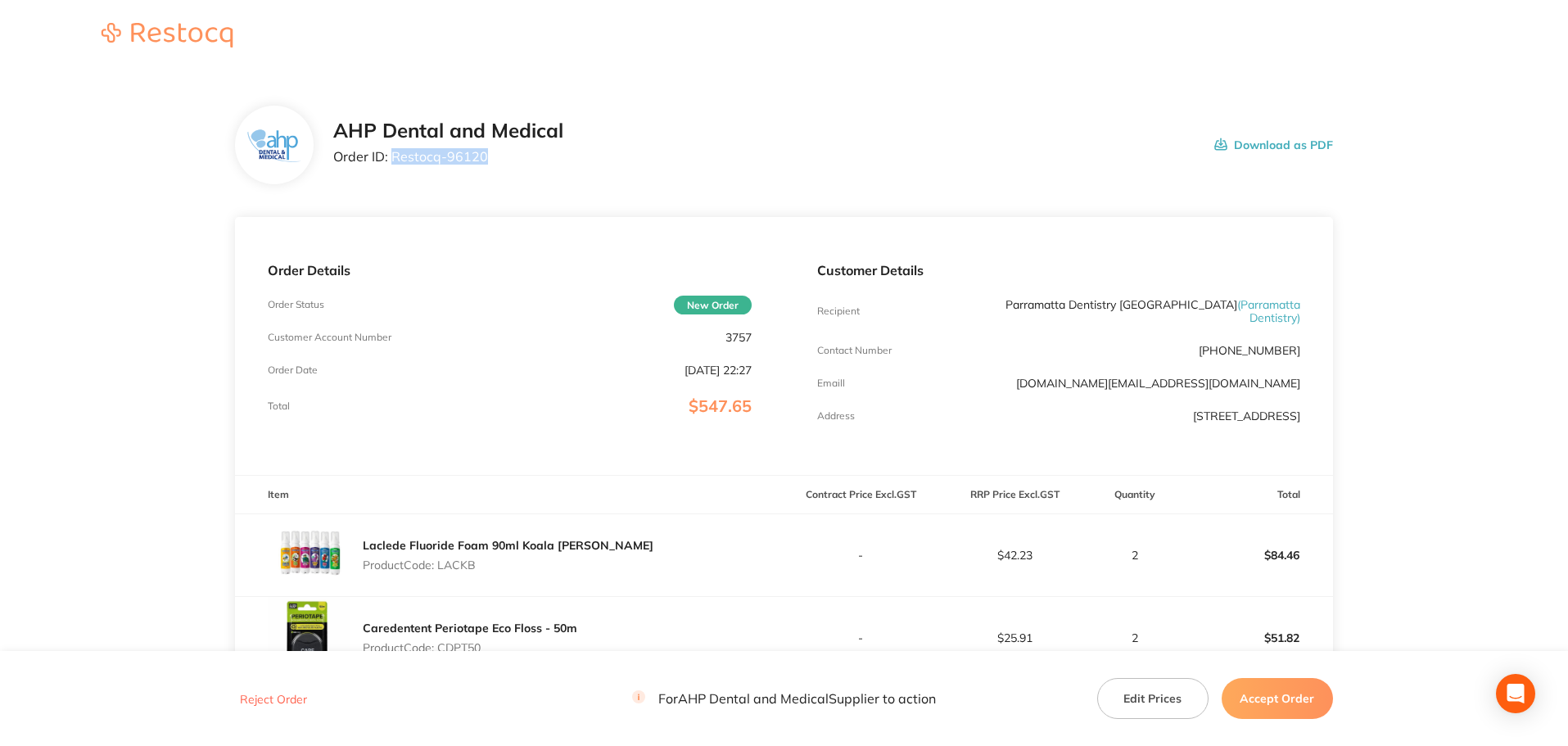
drag, startPoint x: 493, startPoint y: 157, endPoint x: 394, endPoint y: 161, distance: 99.1
click at [394, 161] on p "Order ID: Restocq- 96120" at bounding box center [448, 157] width 230 height 15
copy p "Restocq- 96120"
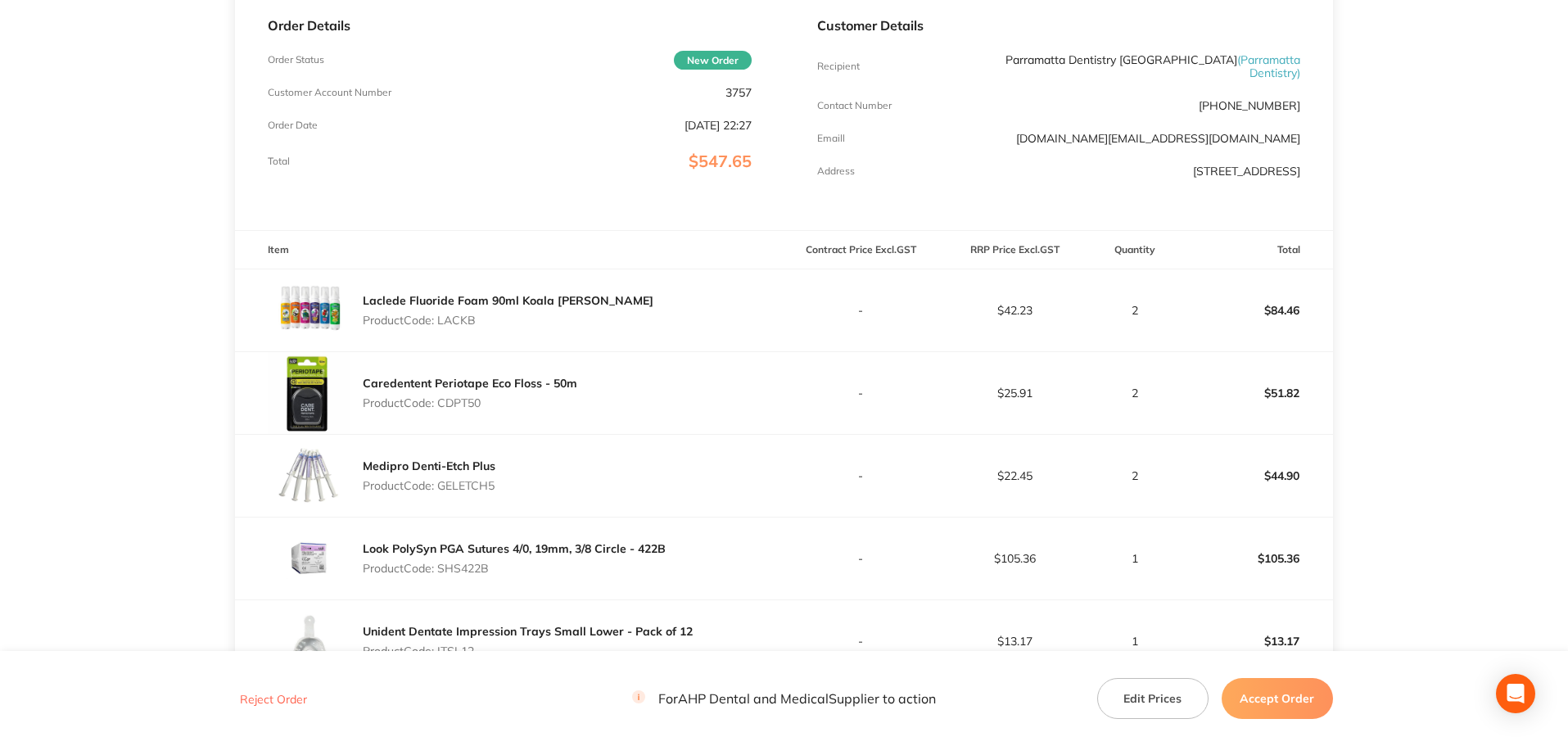
scroll to position [410, 0]
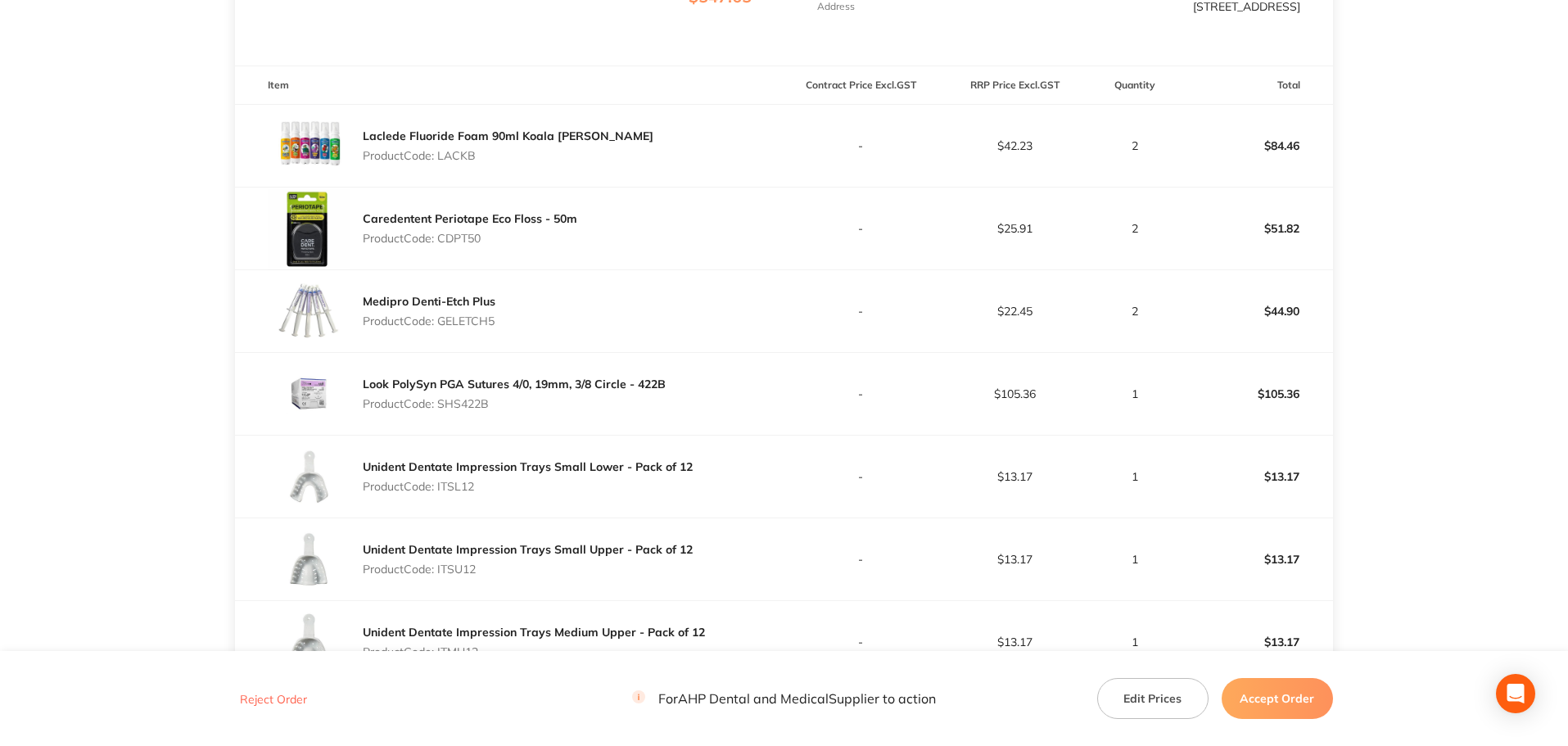
drag, startPoint x: 508, startPoint y: 315, endPoint x: 443, endPoint y: 313, distance: 65.0
click at [443, 313] on div "Medipro Denti-Etch Plus Product Code: GELETCH5" at bounding box center [509, 311] width 548 height 82
copy p "GELETCH5"
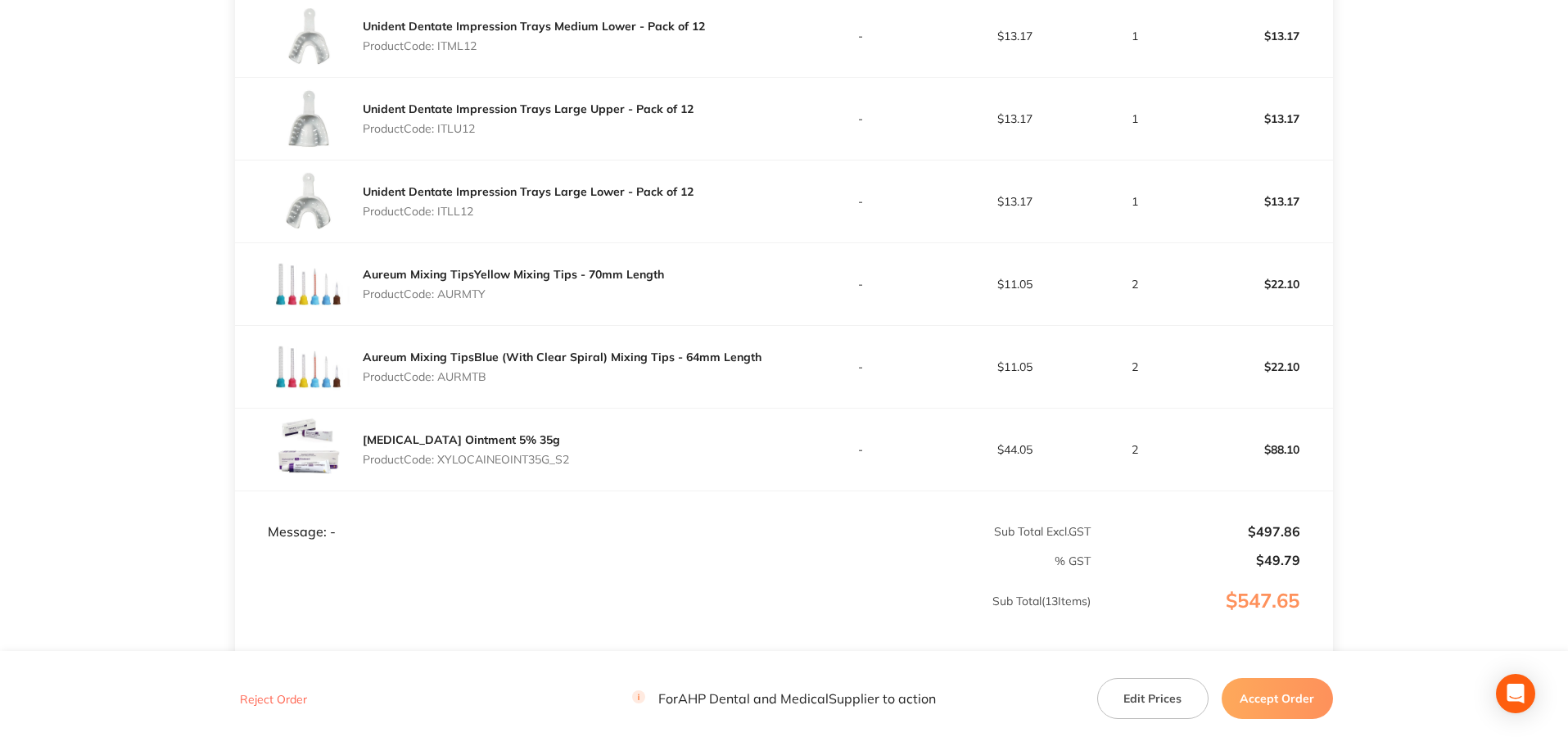
scroll to position [1147, 0]
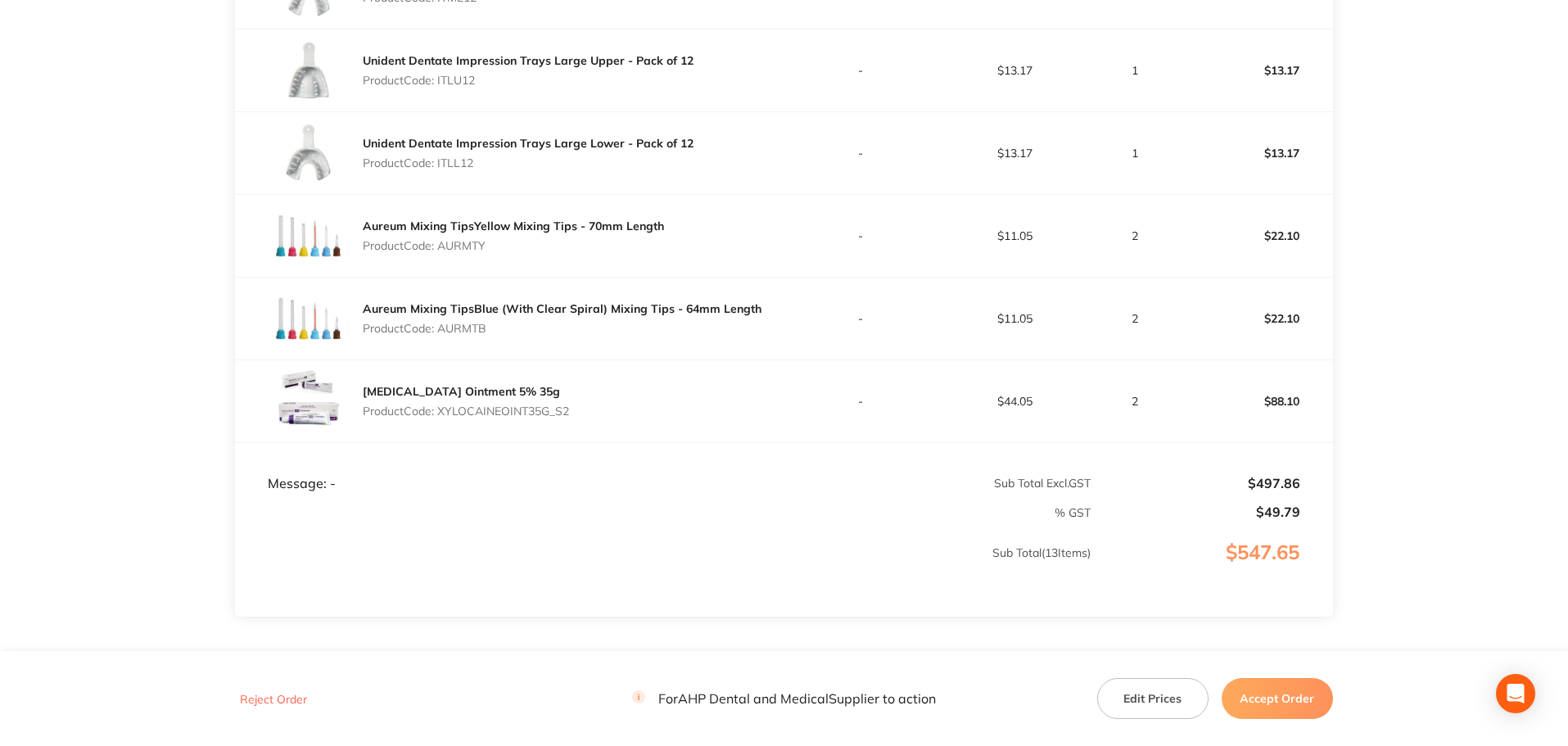
drag, startPoint x: 1269, startPoint y: 691, endPoint x: 1245, endPoint y: 671, distance: 31.2
click at [1269, 691] on button "Accept Order" at bounding box center [1278, 698] width 112 height 41
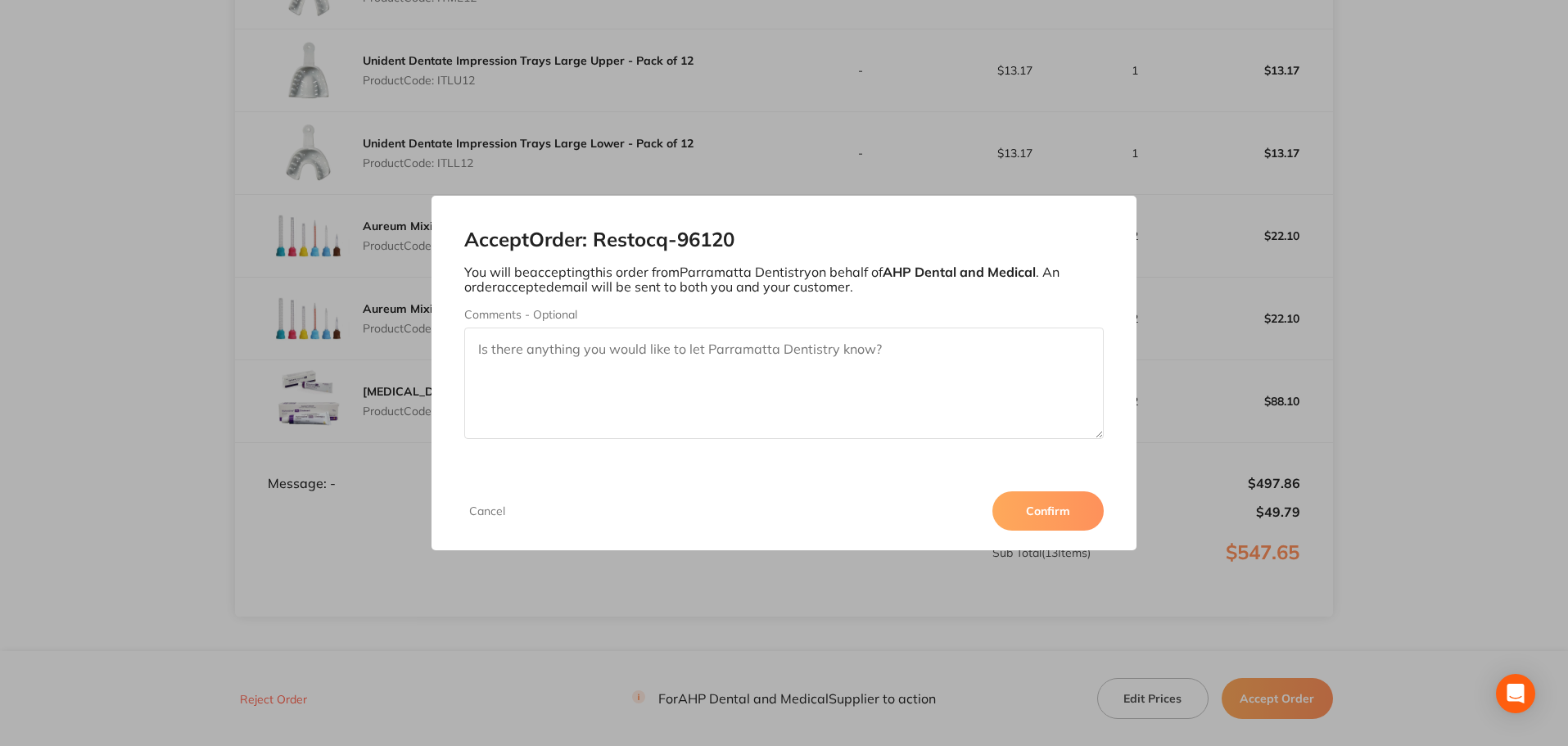
click at [1067, 507] on button "Confirm" at bounding box center [1049, 511] width 112 height 39
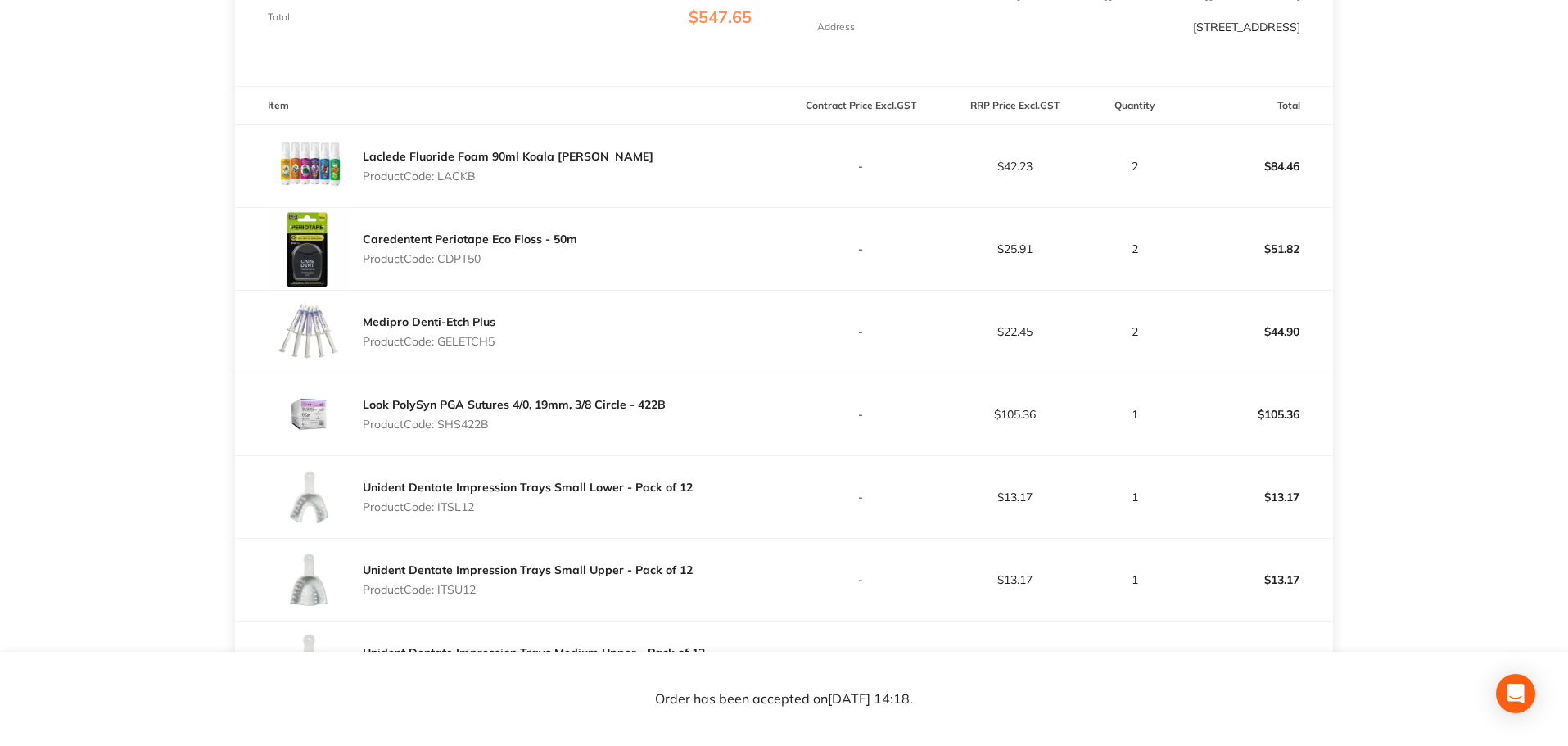
scroll to position [245, 0]
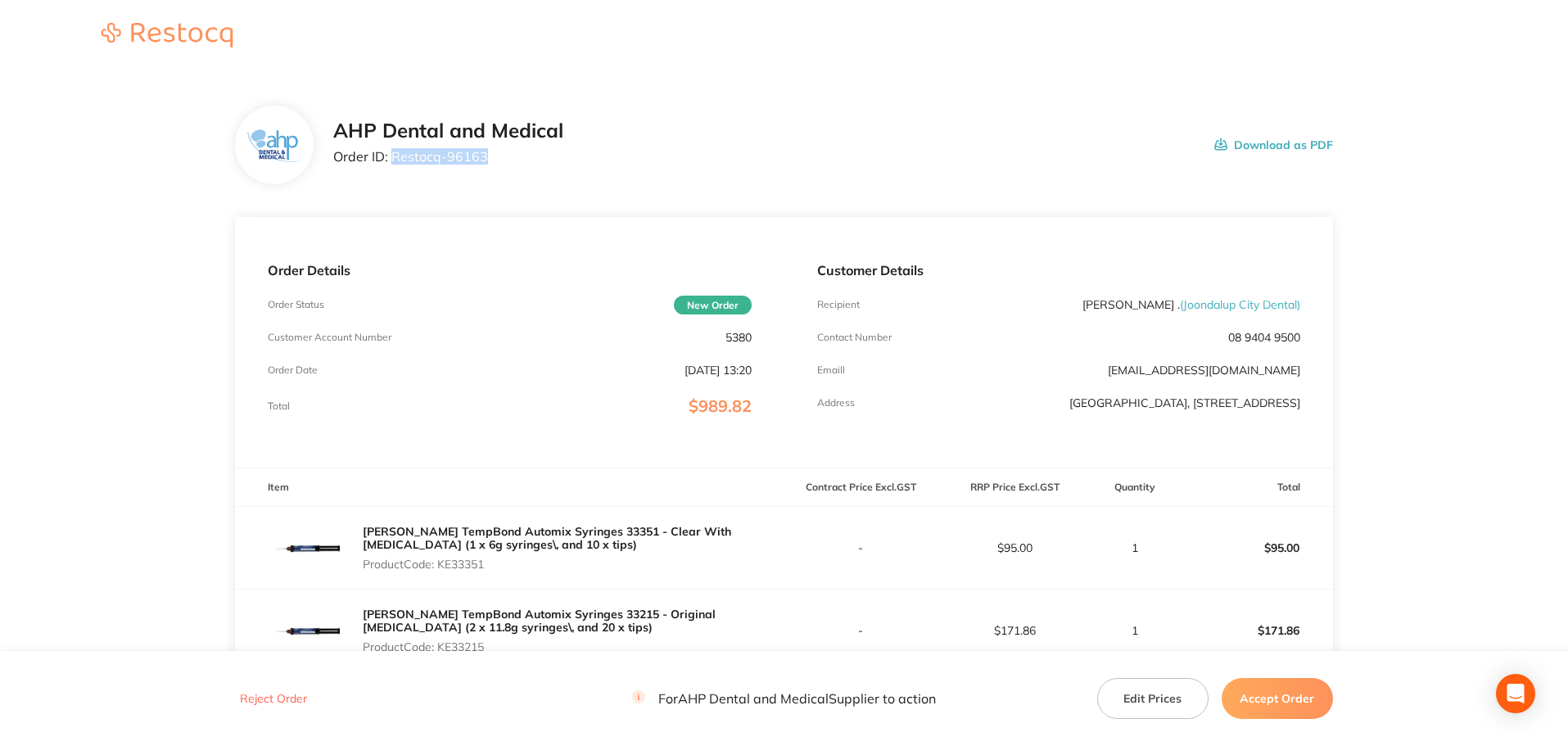
drag, startPoint x: 475, startPoint y: 164, endPoint x: 393, endPoint y: 159, distance: 82.2
click at [393, 159] on div "AHP Dental and Medical Order ID: Restocq- 96163" at bounding box center [448, 145] width 230 height 51
copy p "Restocq- 96163"
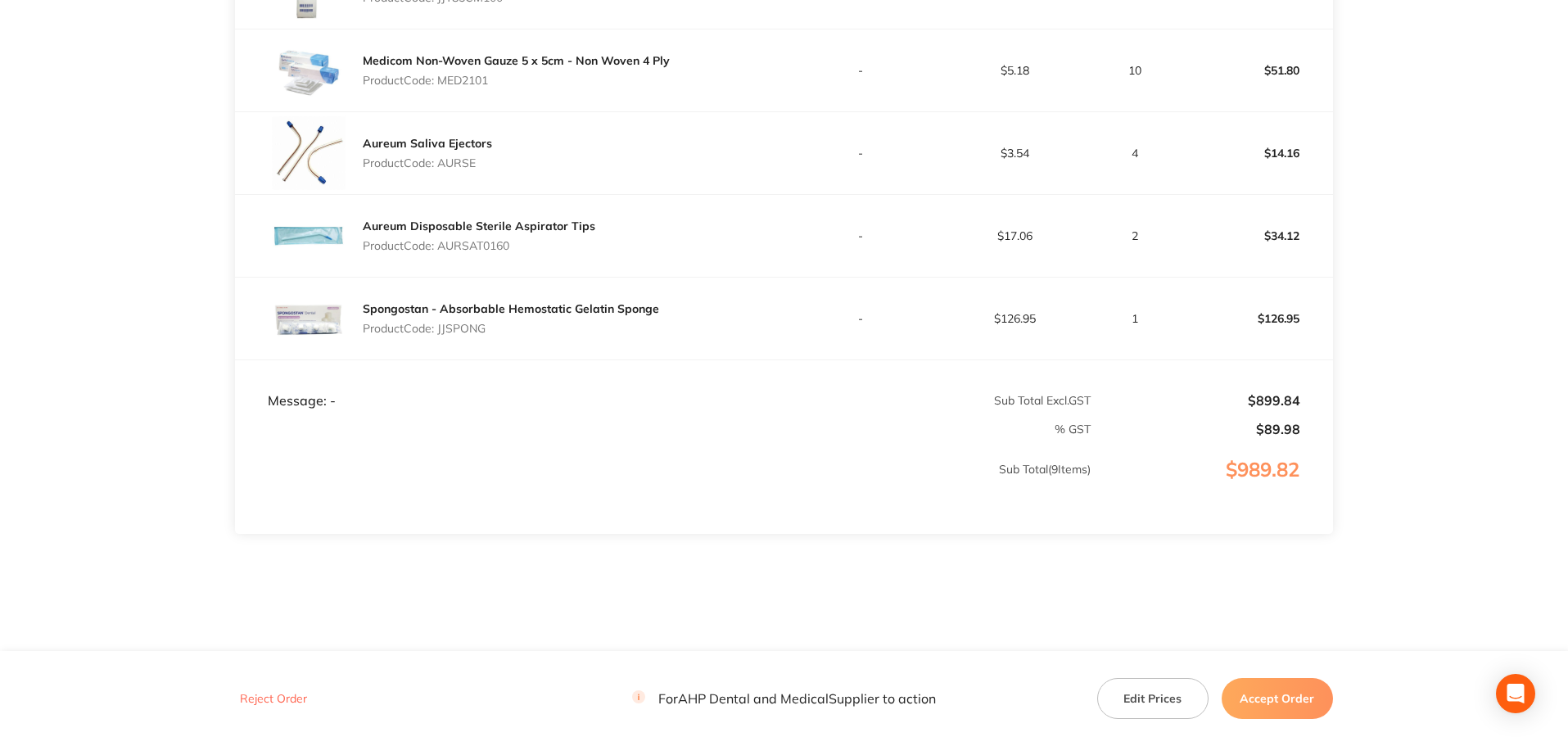
scroll to position [902, 0]
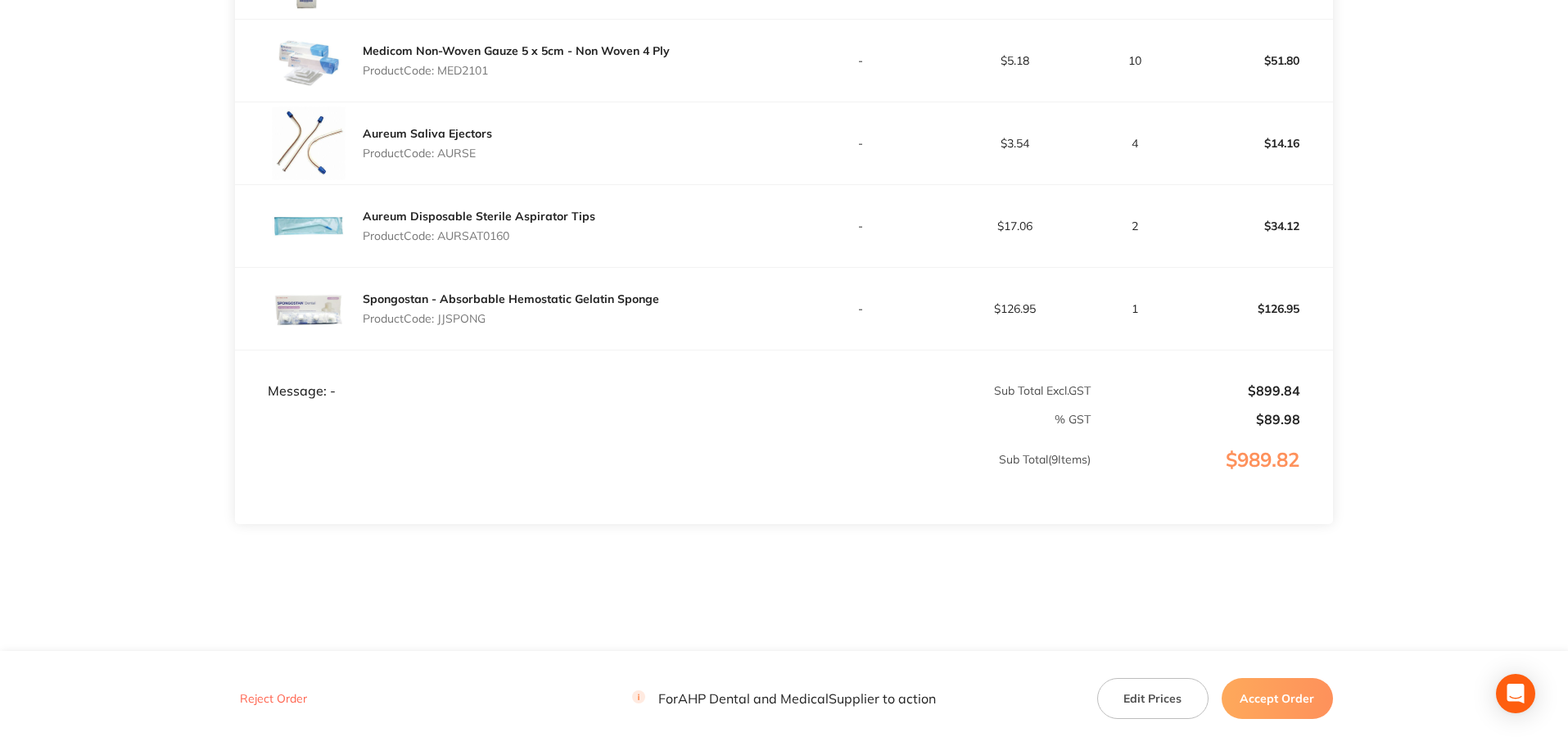
click at [1276, 688] on button "Accept Order" at bounding box center [1278, 698] width 112 height 41
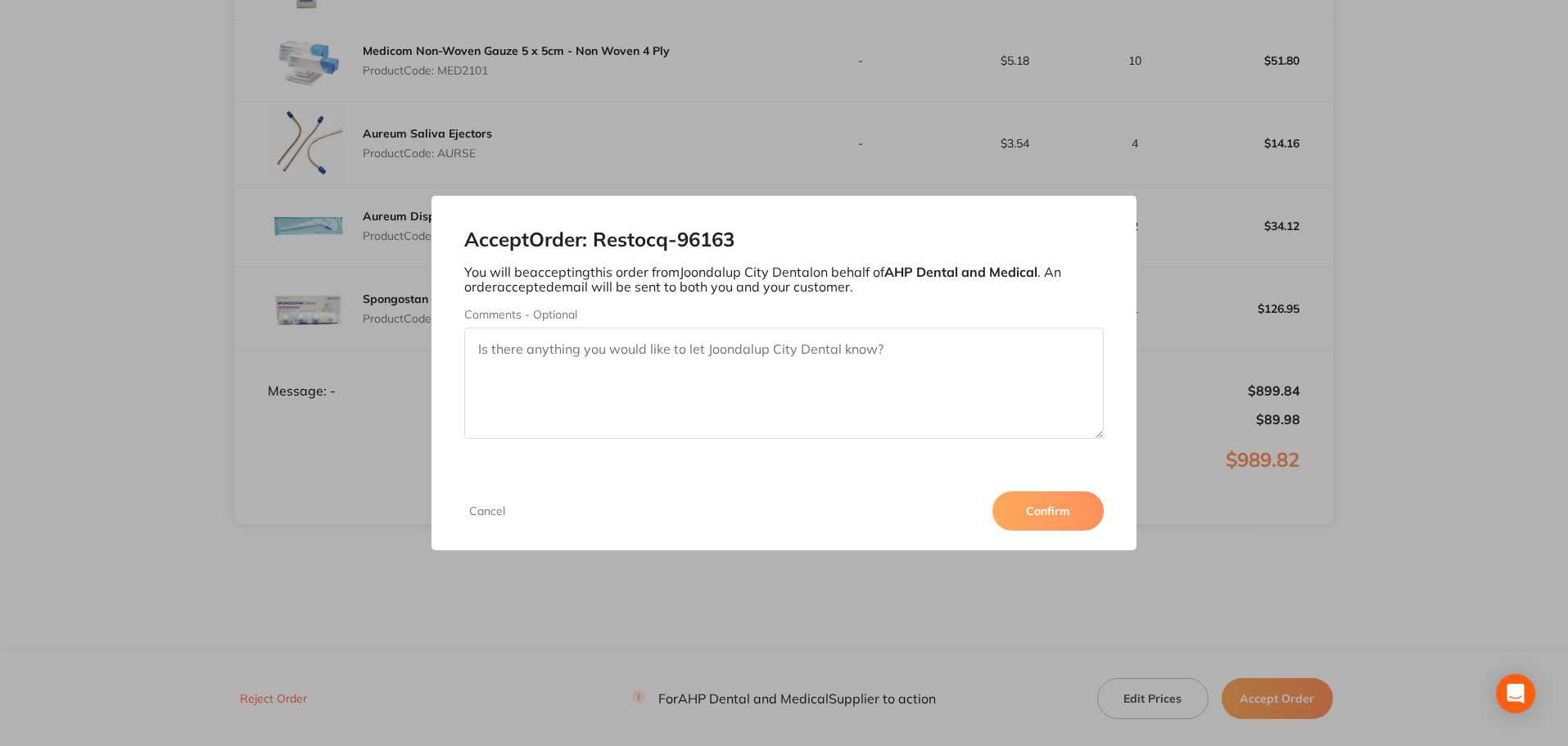
click at [1069, 519] on button "Confirm" at bounding box center [1049, 511] width 112 height 39
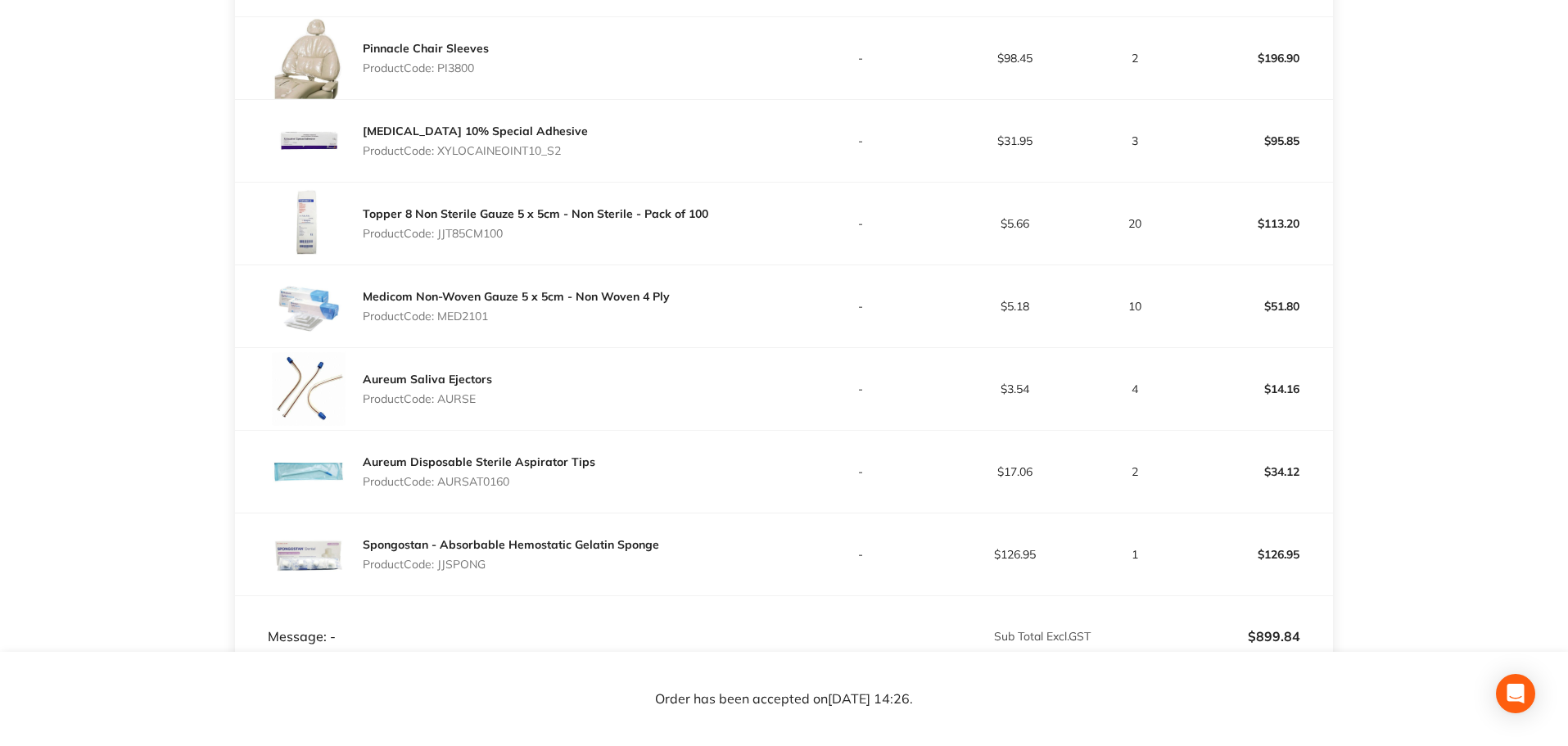
scroll to position [737, 0]
